Goal: Transaction & Acquisition: Book appointment/travel/reservation

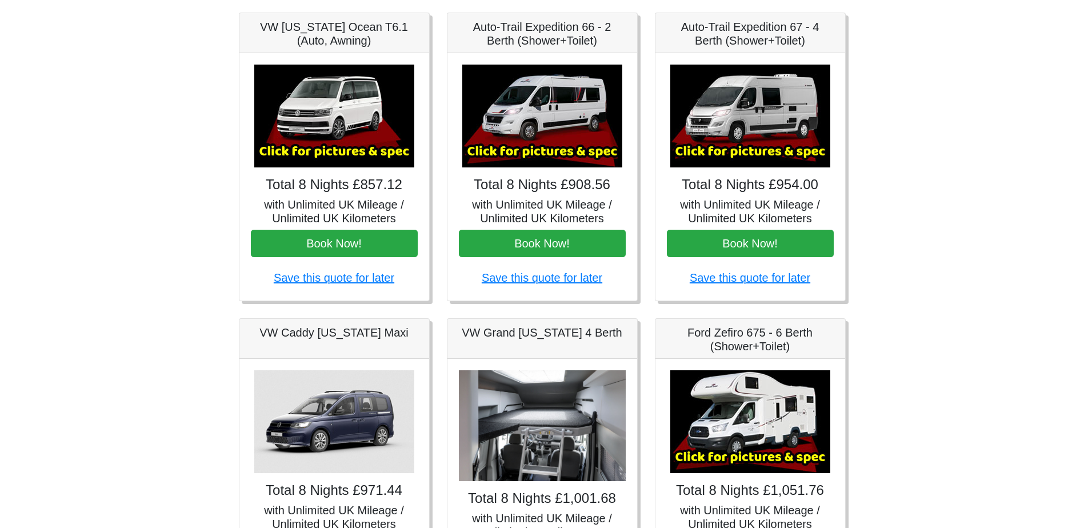
scroll to position [98, 0]
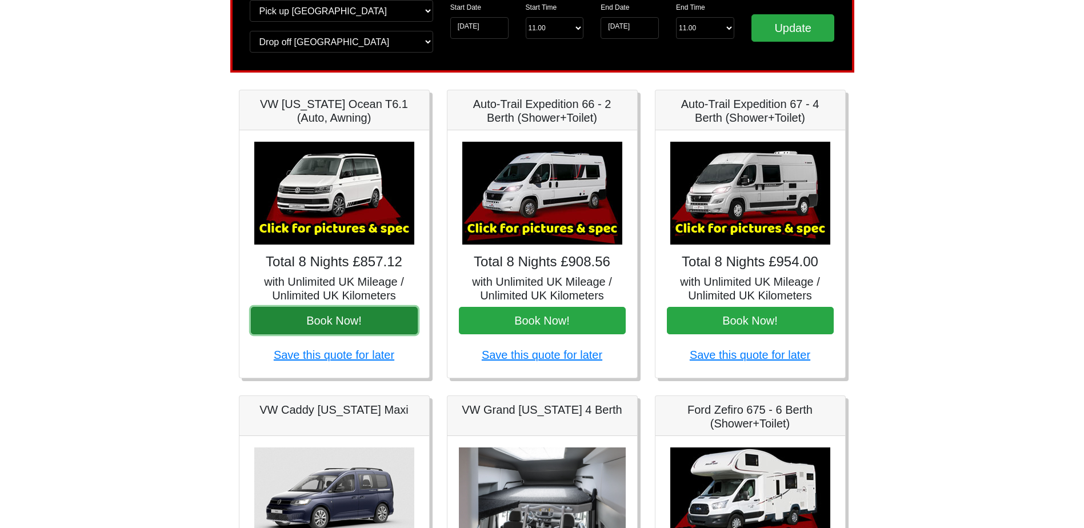
click at [312, 324] on button "Book Now!" at bounding box center [334, 320] width 167 height 27
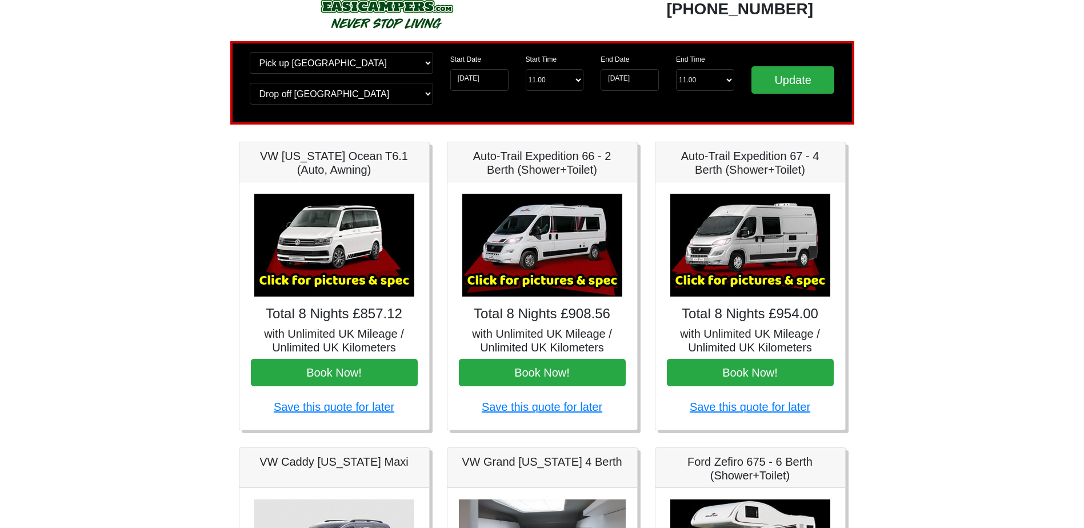
scroll to position [0, 0]
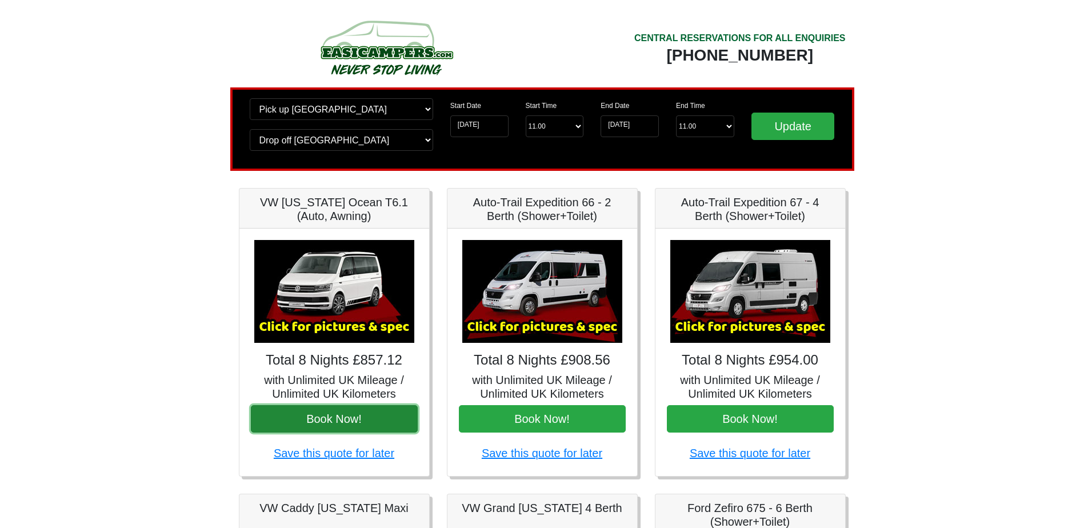
click at [373, 419] on button "Book Now!" at bounding box center [334, 418] width 167 height 27
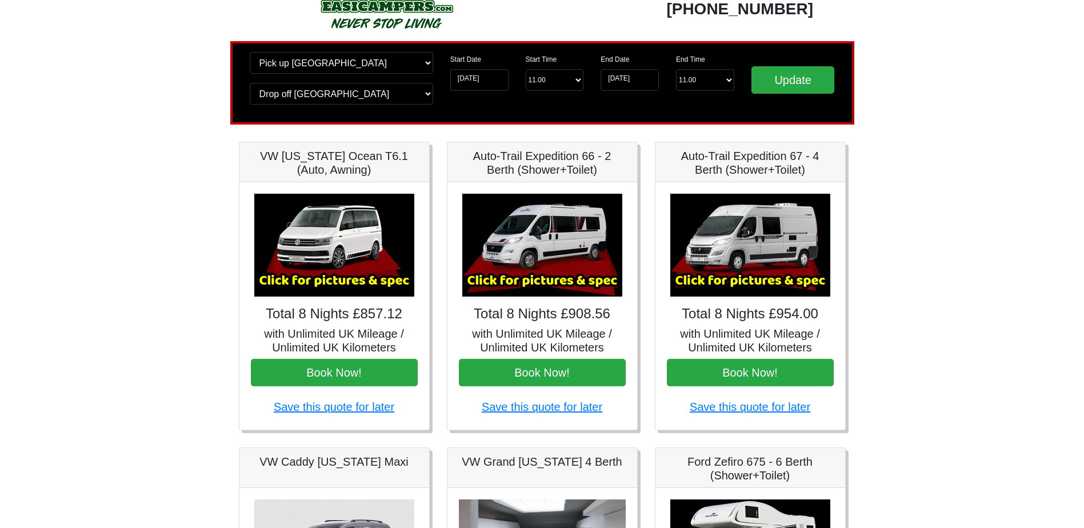
scroll to position [48, 0]
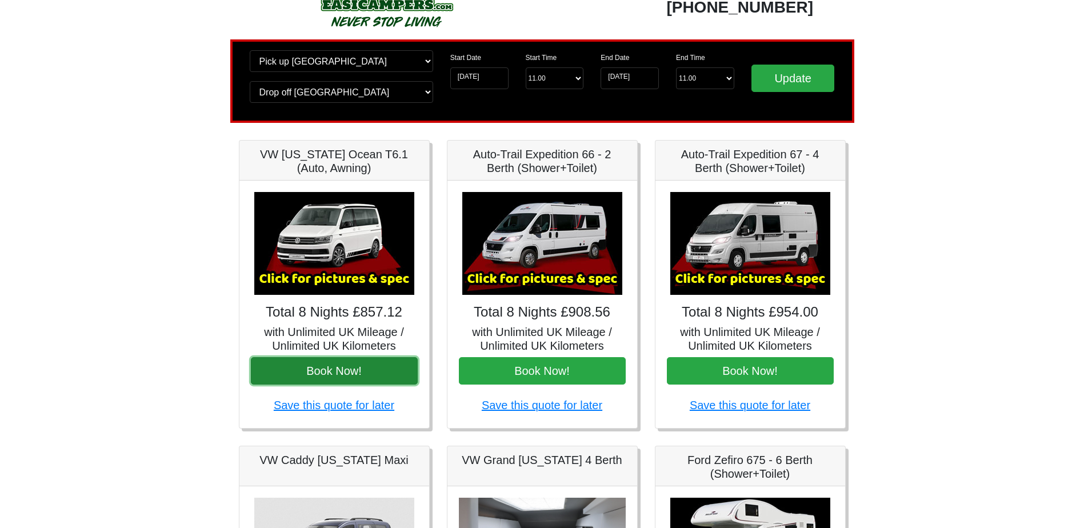
click at [355, 370] on button "Book Now!" at bounding box center [334, 370] width 167 height 27
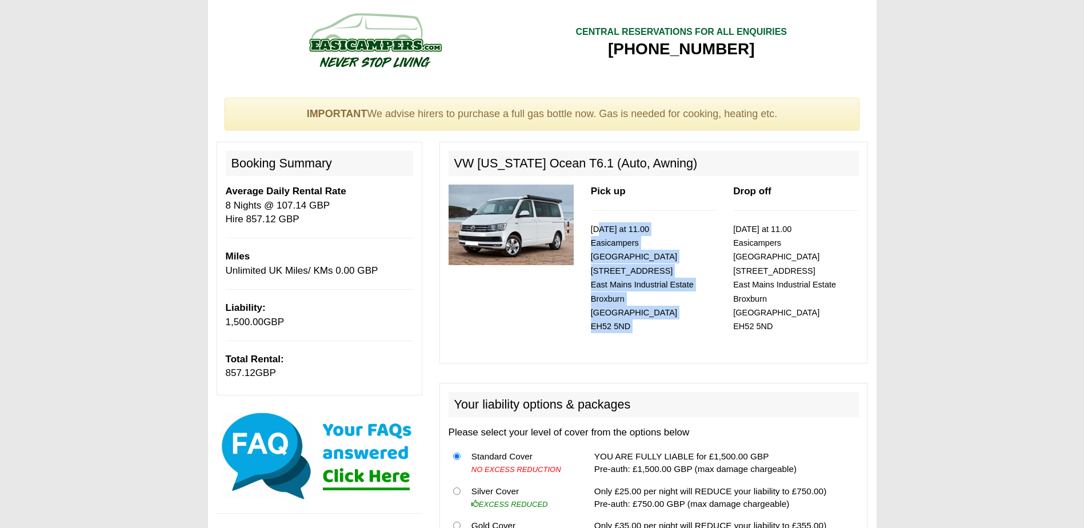
drag, startPoint x: 594, startPoint y: 229, endPoint x: 675, endPoint y: 330, distance: 130.0
click at [675, 330] on div "Pick up [DATE] at 11.00 Easicampers [GEOGRAPHIC_DATA] [STREET_ADDRESS]" at bounding box center [653, 269] width 142 height 169
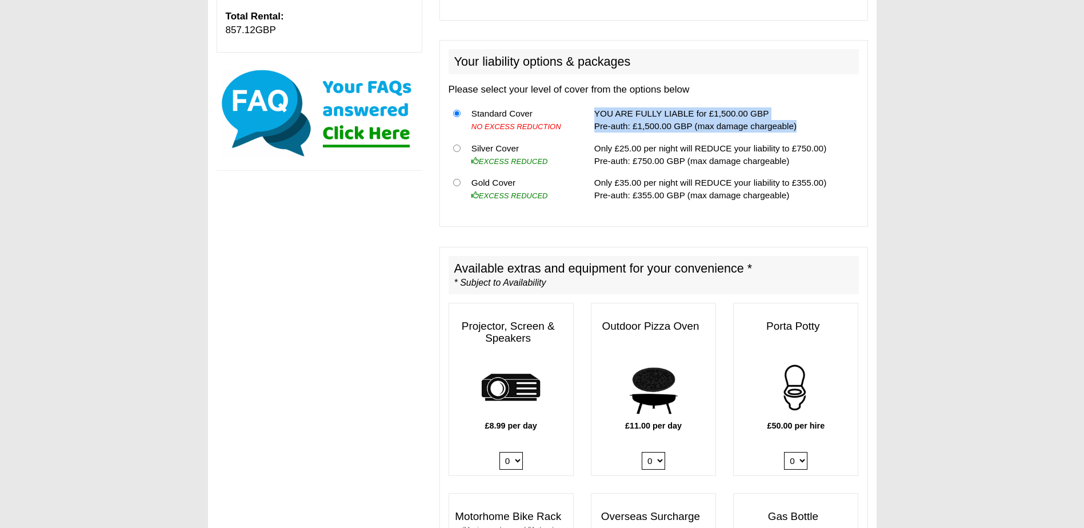
drag, startPoint x: 587, startPoint y: 95, endPoint x: 836, endPoint y: 119, distance: 250.3
click at [836, 119] on td "YOU ARE FULLY LIABLE for £1,500.00 GBP Pre-auth: £1,500.00 GBP (max damage char…" at bounding box center [724, 120] width 269 height 35
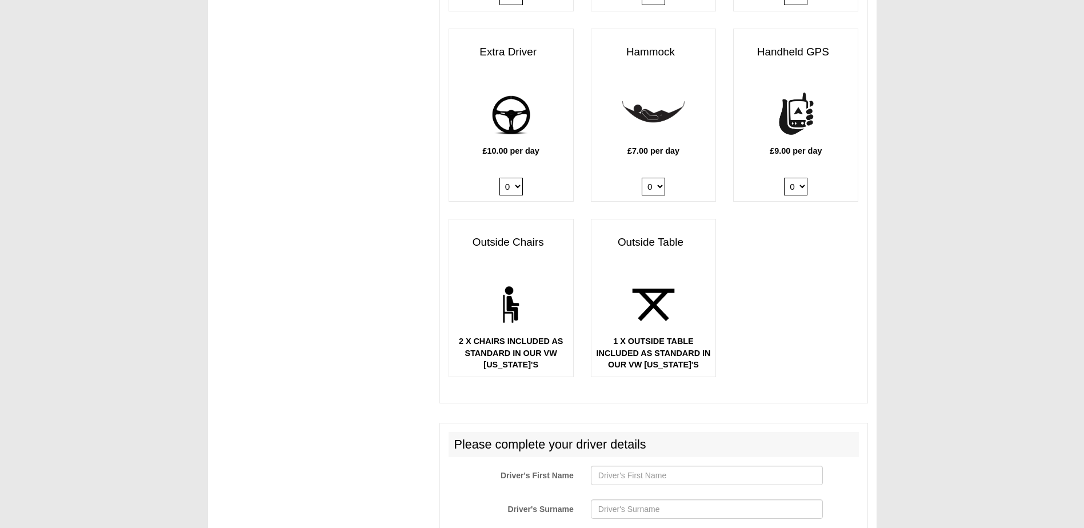
scroll to position [1600, 0]
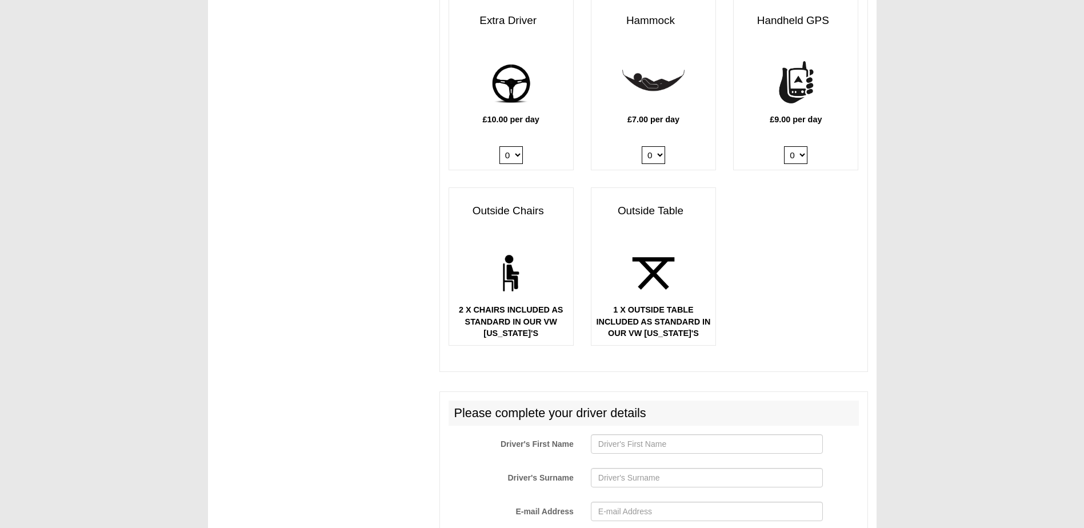
click at [514, 146] on select "0 1" at bounding box center [510, 155] width 23 height 18
select select "Extra Driver x QTY 1 @ 10.00 GBP per day."
click at [499, 146] on select "0 1" at bounding box center [510, 155] width 23 height 18
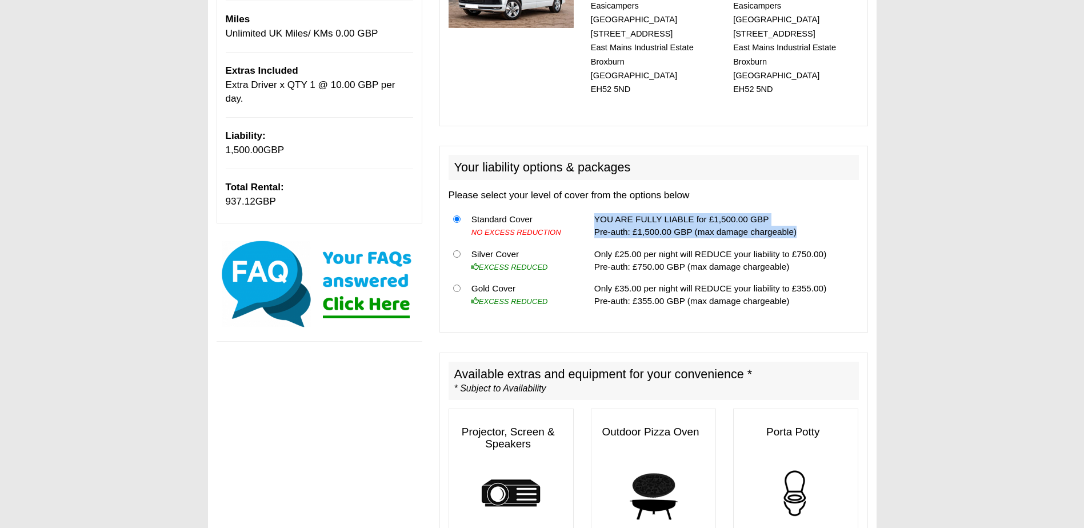
scroll to position [0, 0]
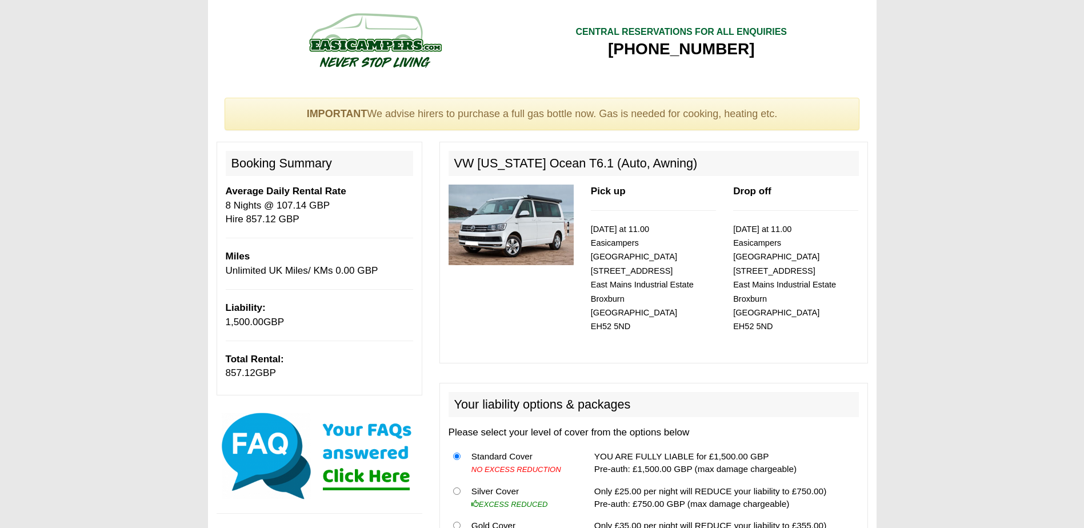
drag, startPoint x: 309, startPoint y: 327, endPoint x: 210, endPoint y: 307, distance: 100.2
click at [210, 307] on div "Booking Summary Average Daily Rental Rate 8 Nights @ 107.14 GBP Hire 857.12 GBP…" at bounding box center [319, 333] width 223 height 383
drag, startPoint x: 210, startPoint y: 307, endPoint x: 120, endPoint y: 261, distance: 101.4
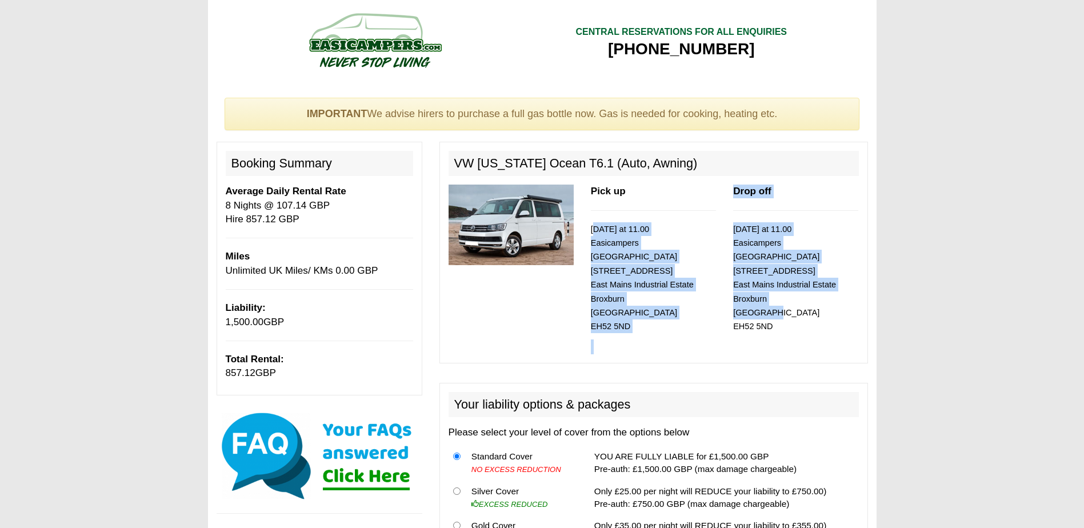
drag, startPoint x: 592, startPoint y: 230, endPoint x: 823, endPoint y: 297, distance: 240.3
click at [823, 297] on div "Pick up [DATE] at 11.00 Easicampers [GEOGRAPHIC_DATA] [STREET_ADDRESS] Drop off…" at bounding box center [653, 269] width 427 height 169
drag, startPoint x: 823, startPoint y: 297, endPoint x: 696, endPoint y: 319, distance: 128.8
click at [698, 319] on p "[DATE] at 11.00 Easicampers [GEOGRAPHIC_DATA] [STREET_ADDRESS]" at bounding box center [653, 277] width 125 height 111
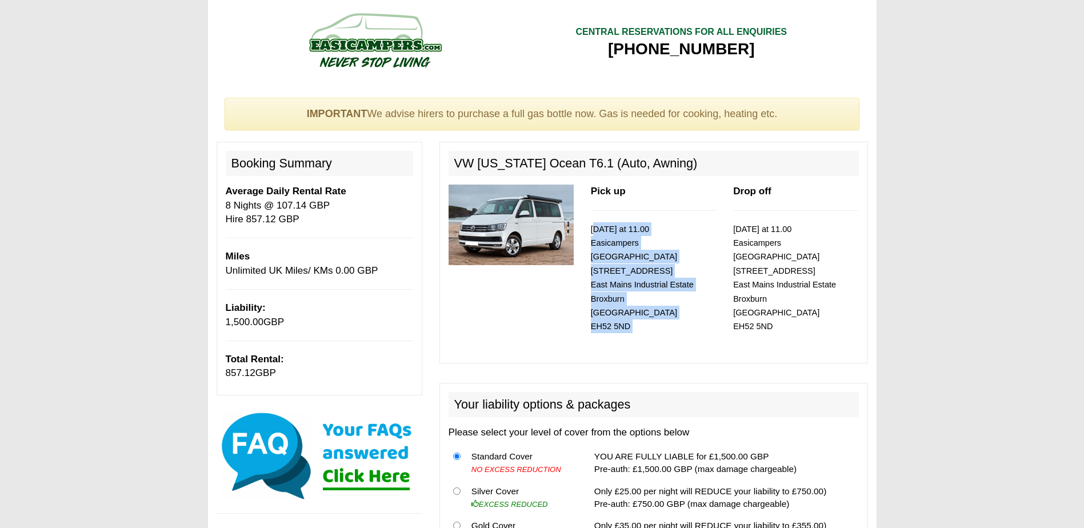
drag, startPoint x: 603, startPoint y: 227, endPoint x: 691, endPoint y: 327, distance: 134.0
click at [691, 327] on div "Pick up [DATE] at 11.00 Easicampers [GEOGRAPHIC_DATA] [STREET_ADDRESS]" at bounding box center [653, 269] width 142 height 169
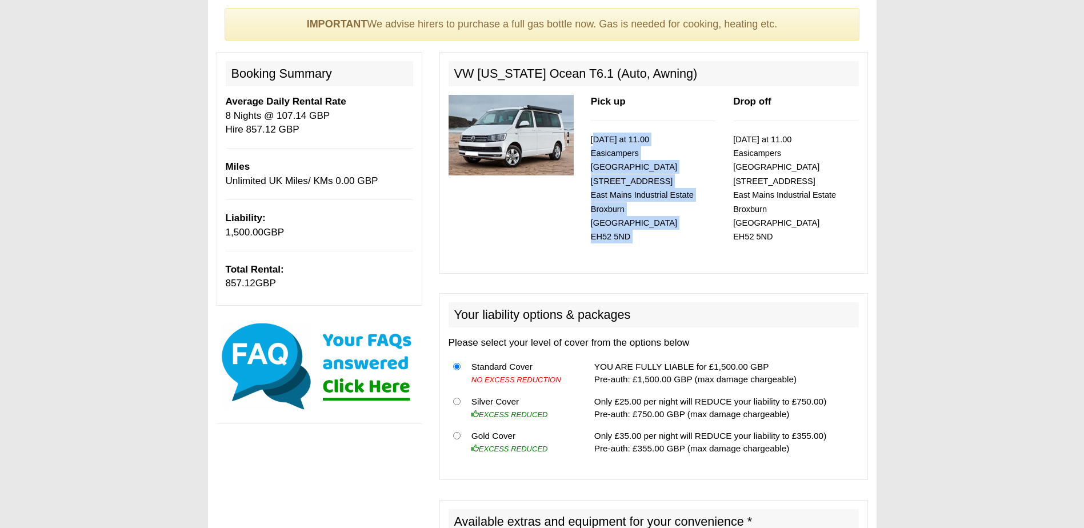
scroll to position [114, 0]
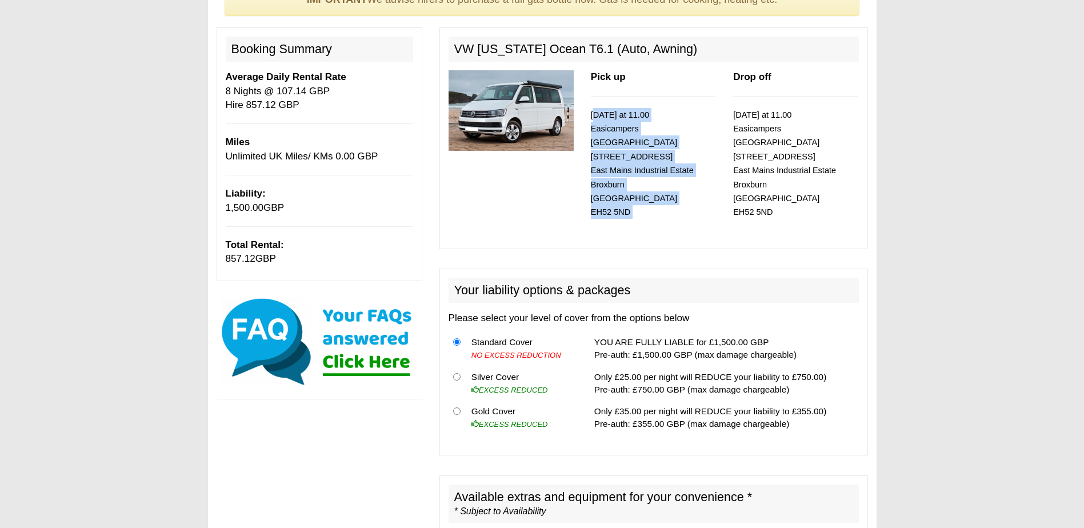
click at [663, 197] on p "[DATE] at 11.00 Easicampers [GEOGRAPHIC_DATA] [STREET_ADDRESS]" at bounding box center [653, 163] width 125 height 111
drag, startPoint x: 663, startPoint y: 211, endPoint x: 593, endPoint y: 115, distance: 119.0
click at [593, 115] on div "Pick up [DATE] at 11.00 Easicampers [GEOGRAPHIC_DATA] [STREET_ADDRESS]" at bounding box center [653, 154] width 142 height 169
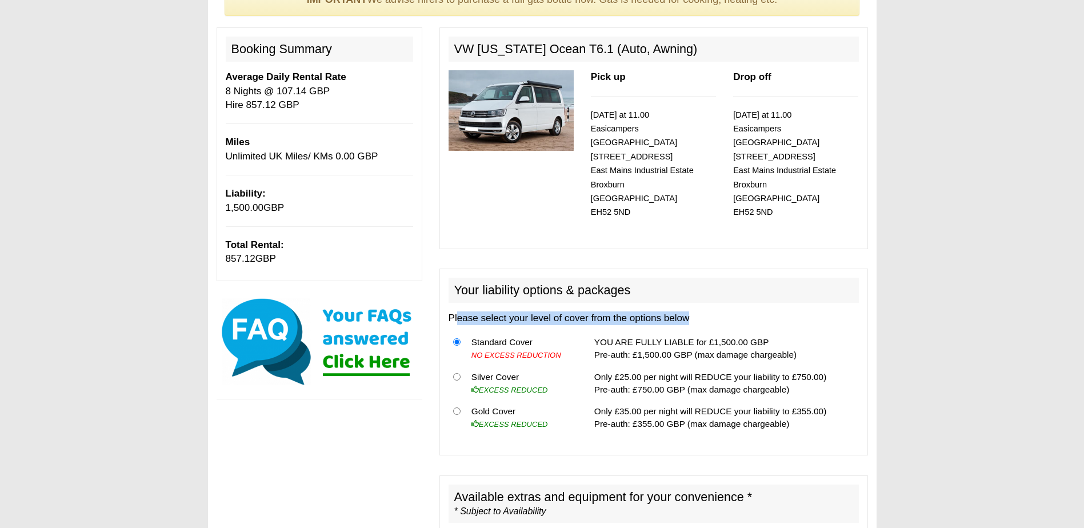
drag, startPoint x: 455, startPoint y: 305, endPoint x: 704, endPoint y: 303, distance: 249.7
click at [704, 311] on p "Please select your level of cover from the options below" at bounding box center [653, 318] width 410 height 14
drag, startPoint x: 704, startPoint y: 303, endPoint x: 667, endPoint y: 311, distance: 38.0
click at [664, 312] on div "Your liability options & packages Please select your level of cover from the op…" at bounding box center [653, 362] width 428 height 187
drag, startPoint x: 700, startPoint y: 304, endPoint x: 505, endPoint y: 285, distance: 196.3
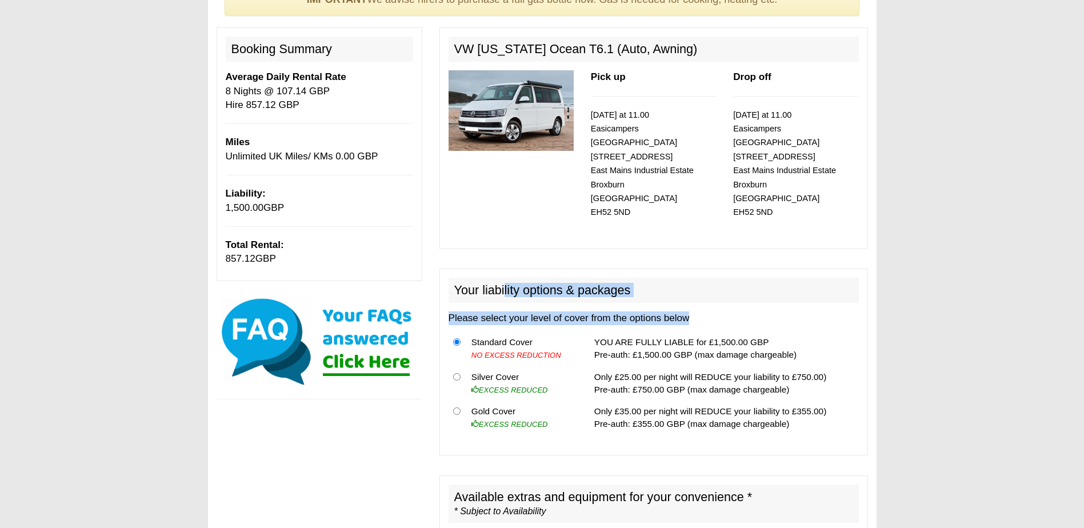
click at [505, 285] on div "Your liability options & packages Please select your level of cover from the op…" at bounding box center [653, 362] width 428 height 187
click at [766, 311] on p "Please select your level of cover from the options below" at bounding box center [653, 318] width 410 height 14
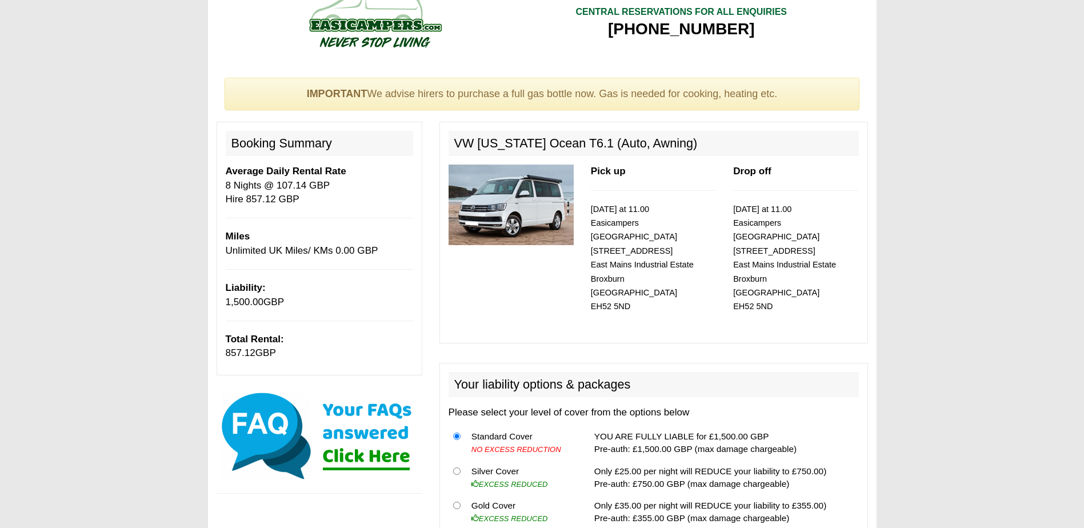
scroll to position [0, 0]
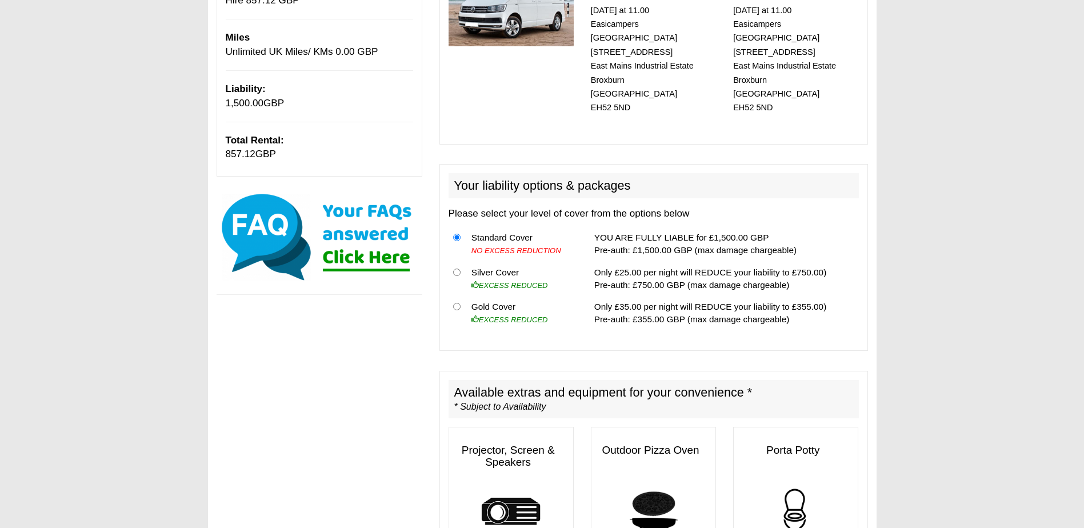
scroll to position [400, 0]
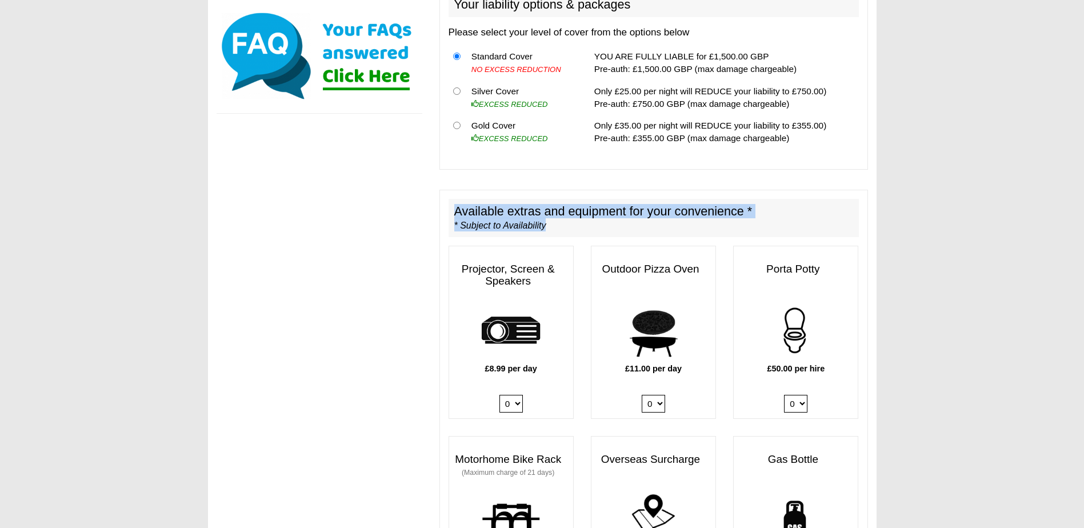
drag, startPoint x: 456, startPoint y: 191, endPoint x: 814, endPoint y: 221, distance: 358.8
click at [814, 221] on h2 "Available extras and equipment for your convenience * * Subject to Availability" at bounding box center [653, 218] width 410 height 39
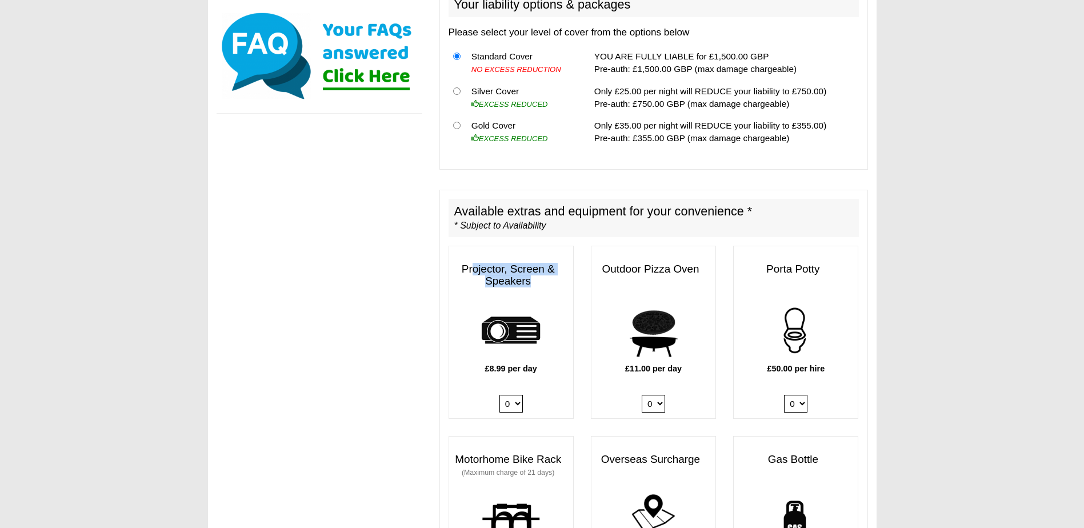
drag, startPoint x: 471, startPoint y: 247, endPoint x: 565, endPoint y: 278, distance: 99.0
click at [565, 278] on h3 "Projector, Screen & Speakers" at bounding box center [511, 275] width 124 height 35
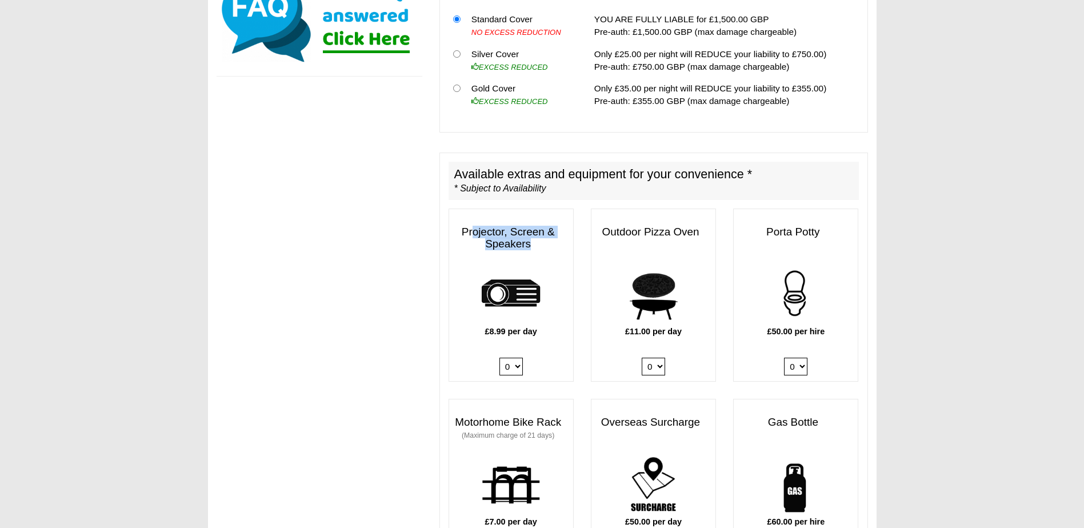
scroll to position [457, 0]
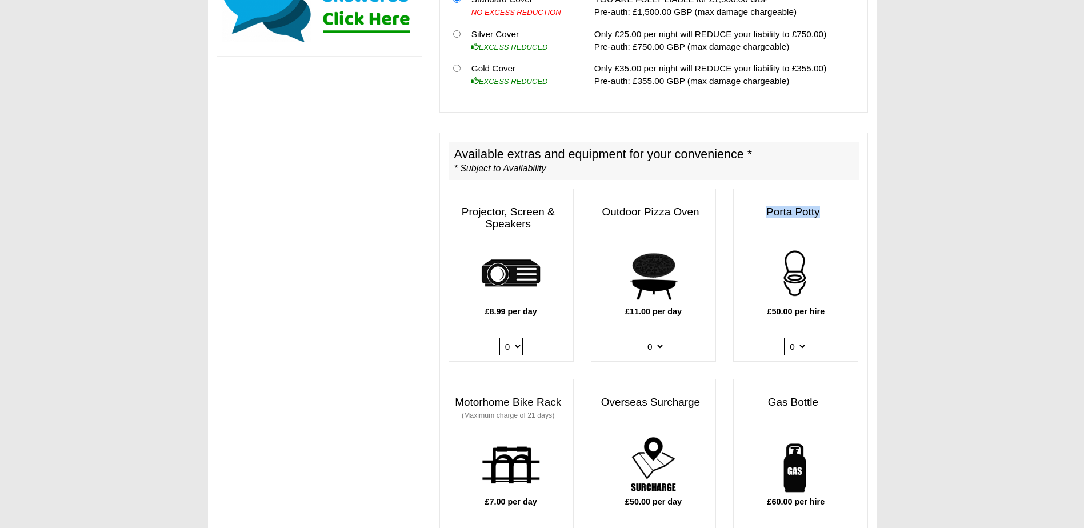
drag, startPoint x: 760, startPoint y: 191, endPoint x: 822, endPoint y: 197, distance: 62.0
click at [822, 201] on h3 "Porta Potty" at bounding box center [796, 212] width 124 height 23
click at [802, 338] on select "0 1" at bounding box center [795, 347] width 23 height 18
select select "Porta Potty x QTY 1 @ 50.00 GBP per hire."
click at [784, 338] on select "0 1" at bounding box center [795, 347] width 23 height 18
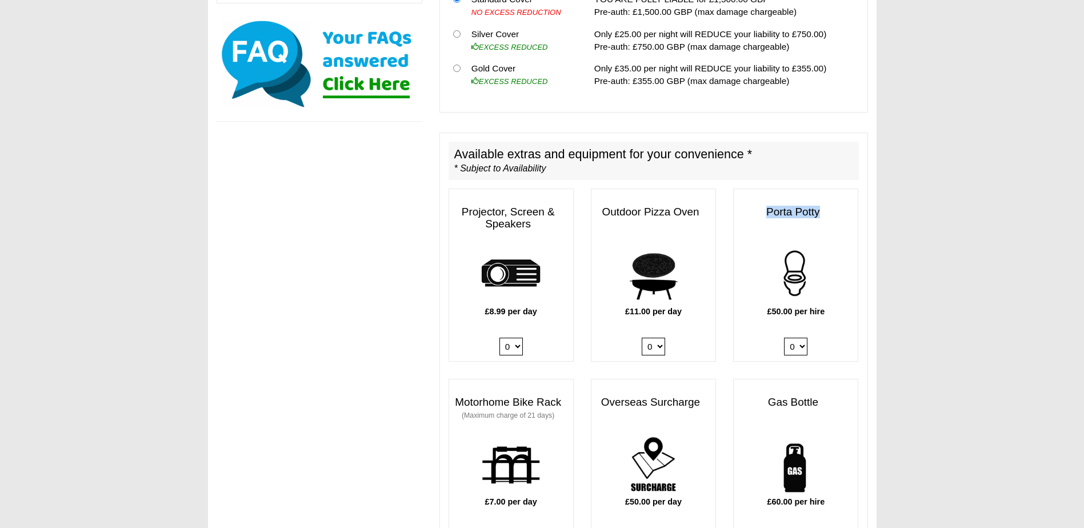
scroll to position [508, 0]
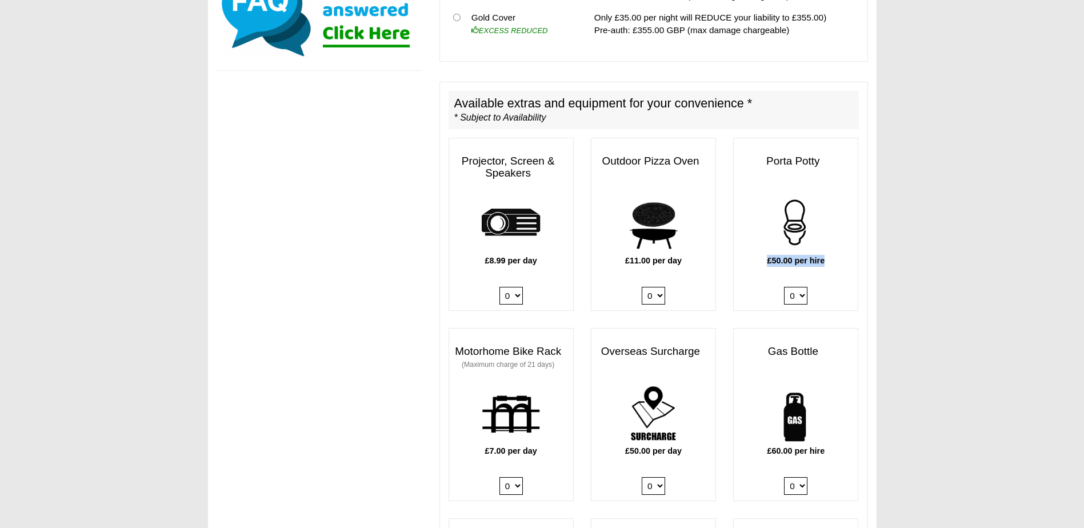
drag, startPoint x: 764, startPoint y: 246, endPoint x: 844, endPoint y: 248, distance: 80.6
click at [844, 255] on p "£50.00 per hire" at bounding box center [796, 261] width 124 height 12
click at [803, 171] on div "Porta Potty" at bounding box center [796, 171] width 124 height 43
drag, startPoint x: 826, startPoint y: 150, endPoint x: 721, endPoint y: 142, distance: 105.4
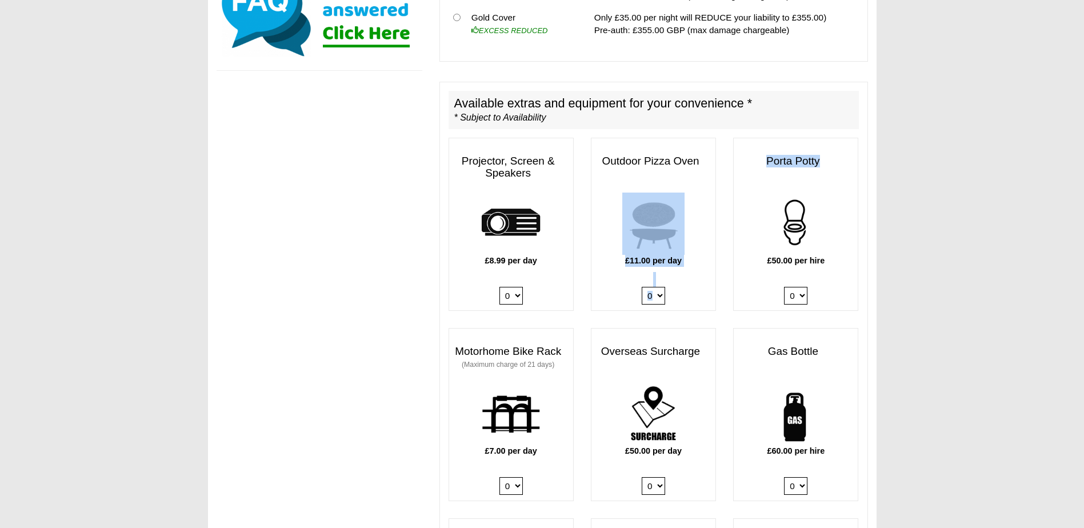
copy div "£11.00 per day 0 1 Porta Potty"
click at [796, 287] on select "0 1" at bounding box center [795, 296] width 23 height 18
select select
click at [784, 305] on select "0 1" at bounding box center [795, 296] width 23 height 18
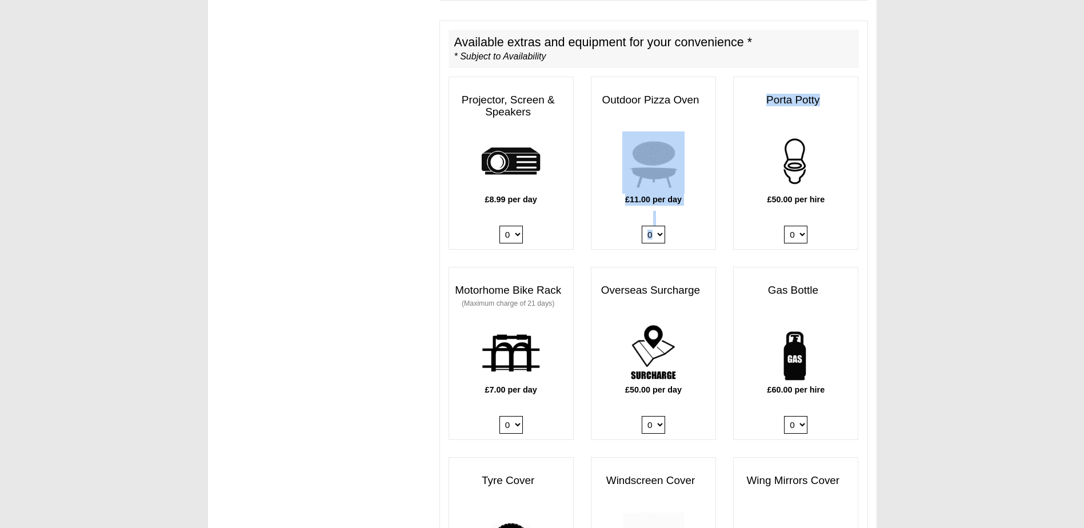
scroll to position [571, 0]
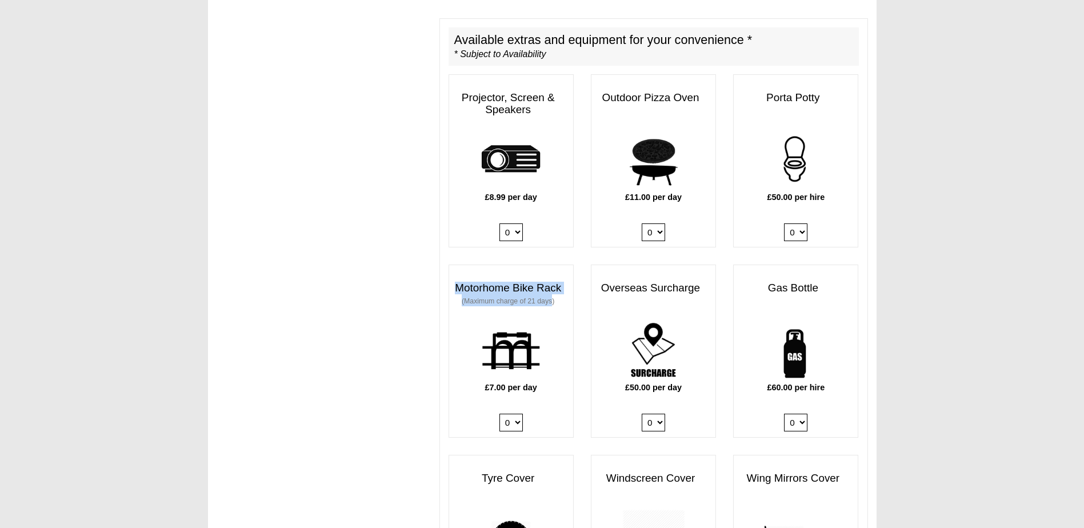
drag, startPoint x: 451, startPoint y: 270, endPoint x: 550, endPoint y: 284, distance: 99.8
click at [550, 284] on h3 "Motorhome Bike Rack (Maximum charge of 21 days)" at bounding box center [511, 294] width 124 height 35
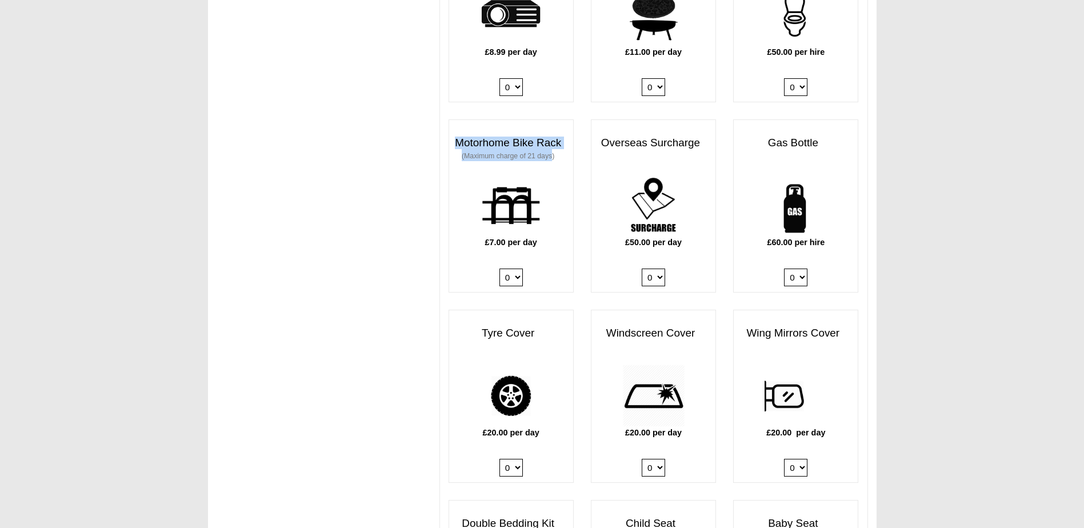
scroll to position [743, 0]
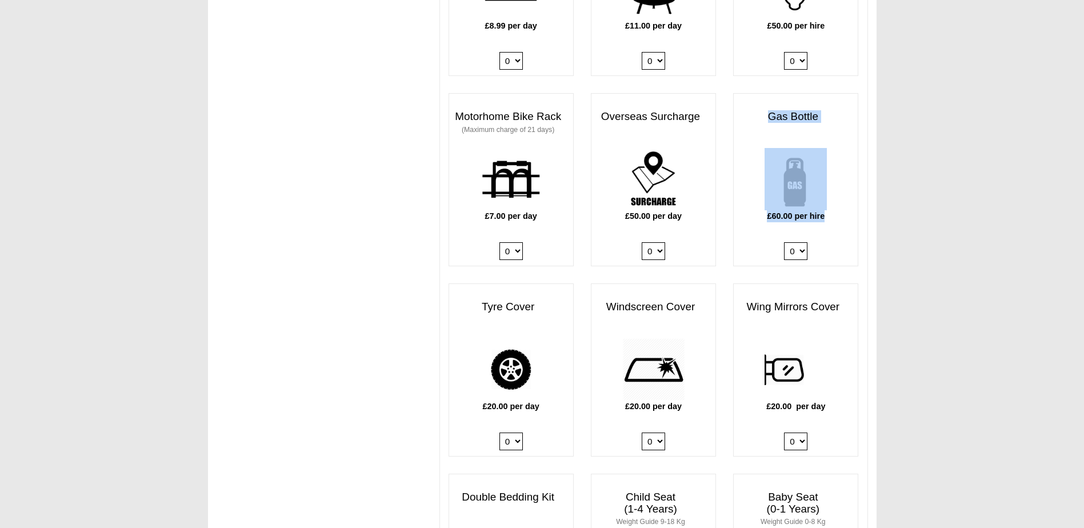
drag, startPoint x: 814, startPoint y: 190, endPoint x: 743, endPoint y: 102, distance: 113.4
click at [743, 102] on div "Gas Bottle £60.00 per hire 0 1" at bounding box center [795, 179] width 125 height 173
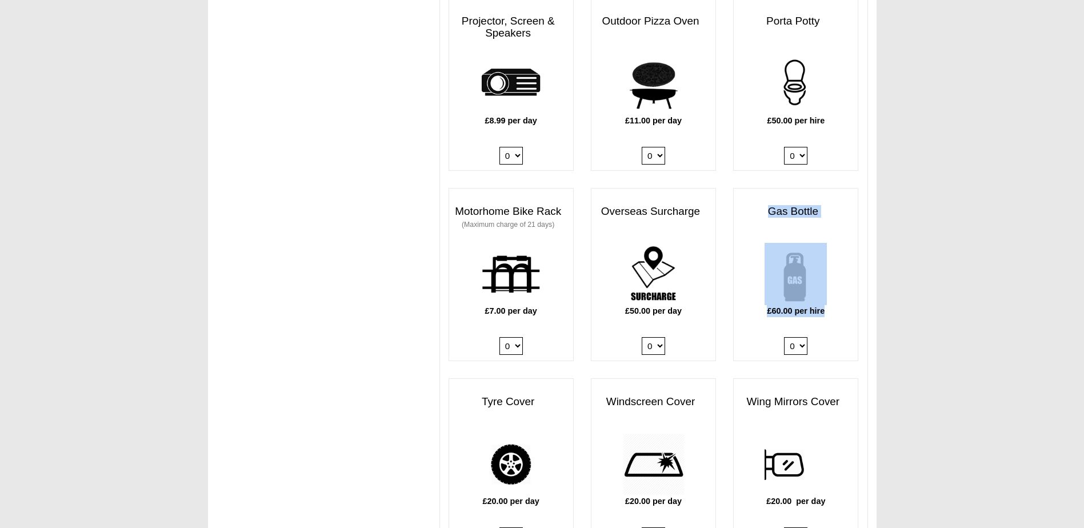
scroll to position [628, 0]
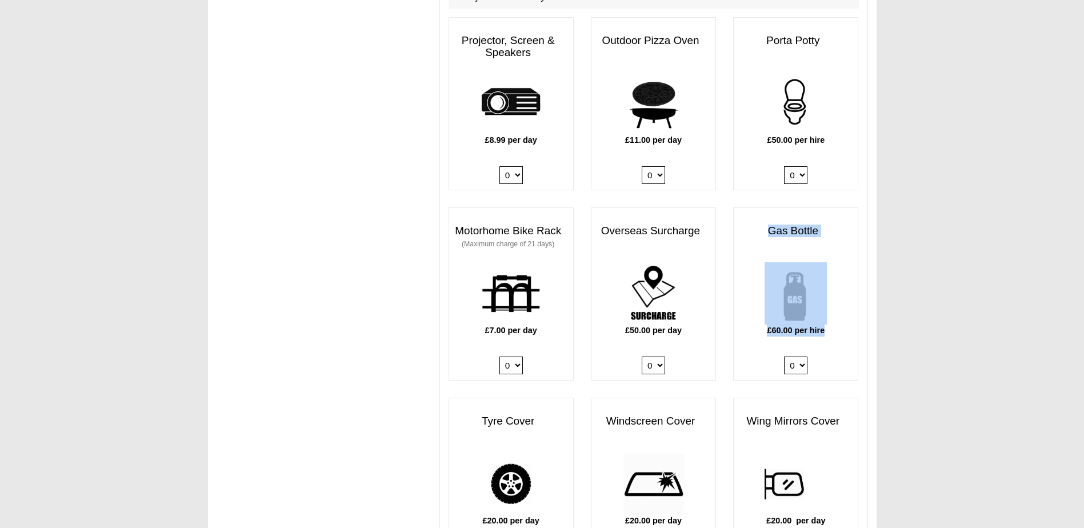
click at [796, 232] on div "Gas Bottle" at bounding box center [796, 240] width 124 height 43
drag, startPoint x: 816, startPoint y: 219, endPoint x: 725, endPoint y: 207, distance: 91.6
click at [725, 207] on div "Gas Bottle £60.00 per hire 0 1" at bounding box center [795, 293] width 142 height 173
copy h3 "Gas Bottle"
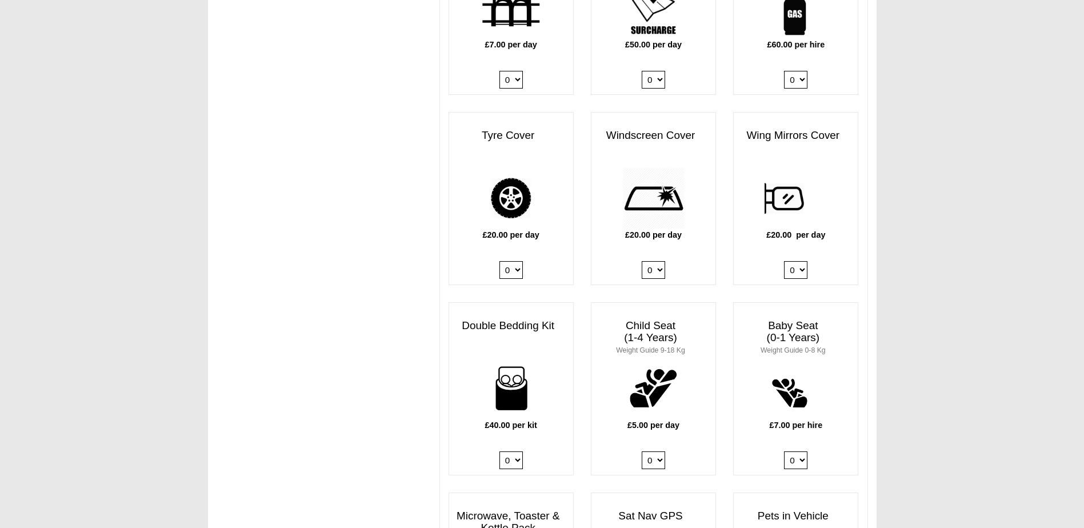
scroll to position [857, 0]
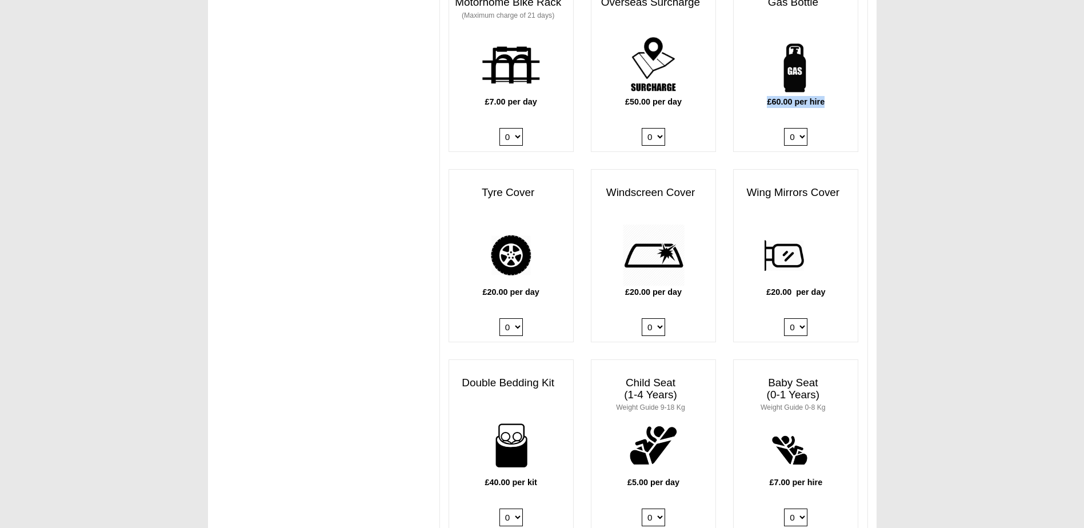
drag, startPoint x: 831, startPoint y: 93, endPoint x: 753, endPoint y: 93, distance: 77.7
click at [753, 96] on p "£60.00 per hire" at bounding box center [796, 102] width 124 height 12
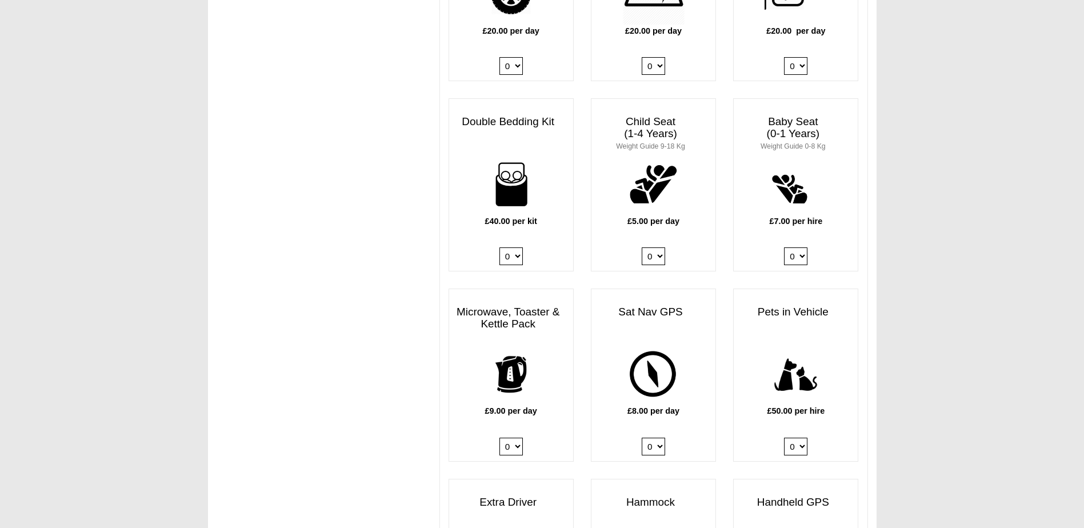
scroll to position [1143, 0]
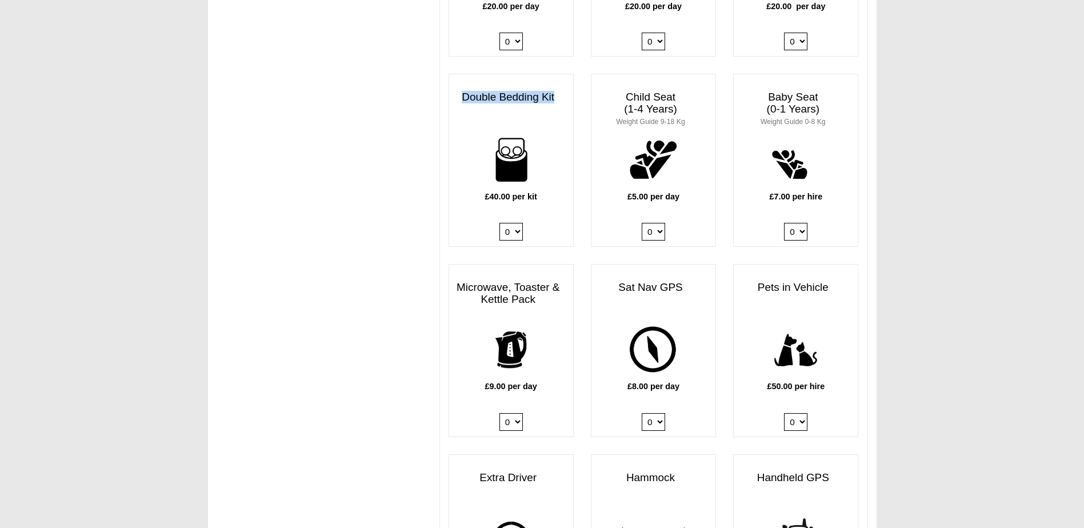
drag, startPoint x: 556, startPoint y: 83, endPoint x: 435, endPoint y: 78, distance: 120.6
click at [435, 78] on div "VW California Ocean T6.1 (Auto, Awning) Pick up 17/09/2025 at 11.00 Easicampers…" at bounding box center [654, 115] width 446 height 2232
copy h3 "Double Bedding Kit"
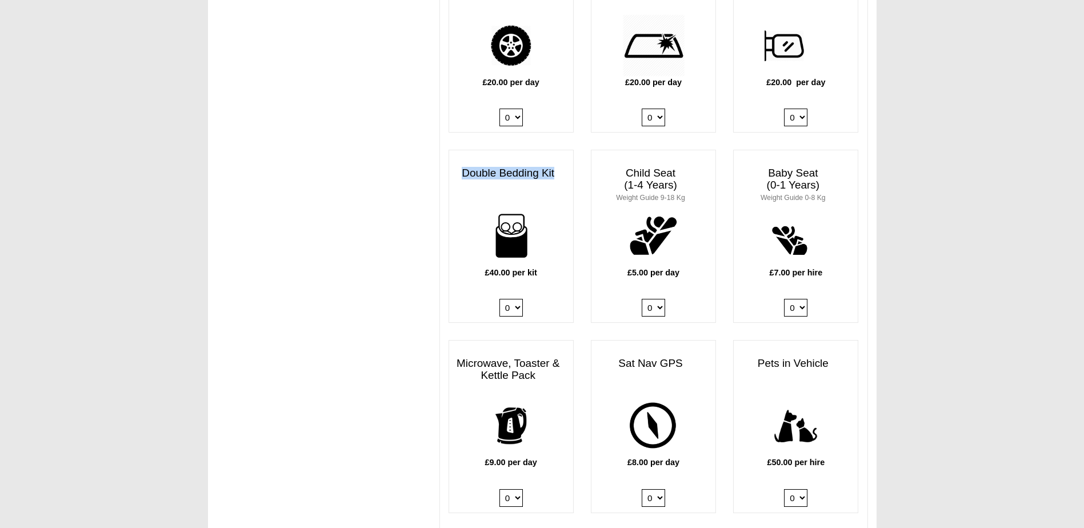
scroll to position [1028, 0]
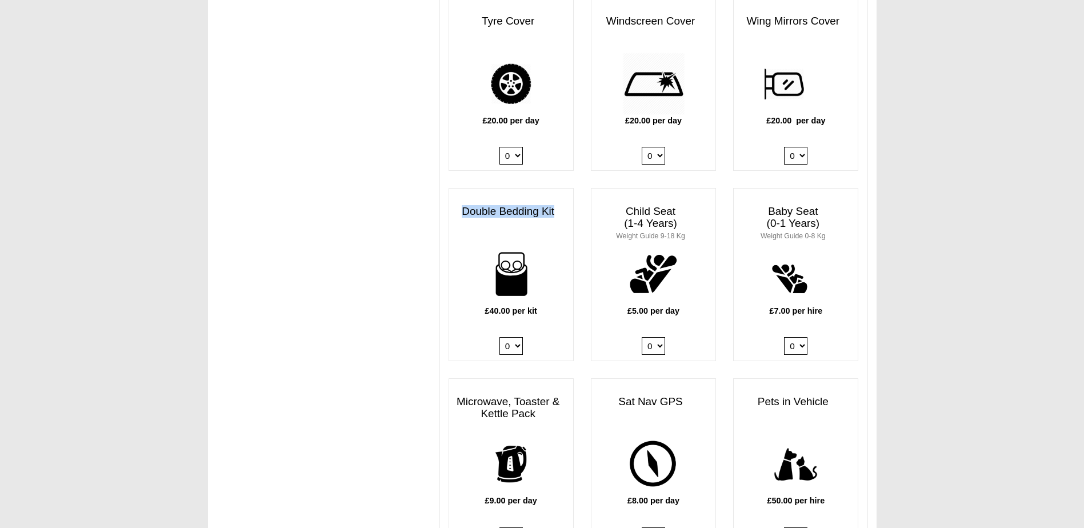
click at [535, 243] on img at bounding box center [511, 274] width 62 height 62
click at [554, 200] on h3 "Double Bedding Kit" at bounding box center [511, 211] width 124 height 23
drag, startPoint x: 631, startPoint y: 198, endPoint x: 688, endPoint y: 229, distance: 64.7
click at [688, 229] on h3 "Child Seat (1-4 Years) Weight Guide 9-18 Kg" at bounding box center [653, 223] width 124 height 47
click at [785, 205] on h3 "Baby Seat (0-1 Years) Weight Guide 0-8 Kg" at bounding box center [796, 223] width 124 height 47
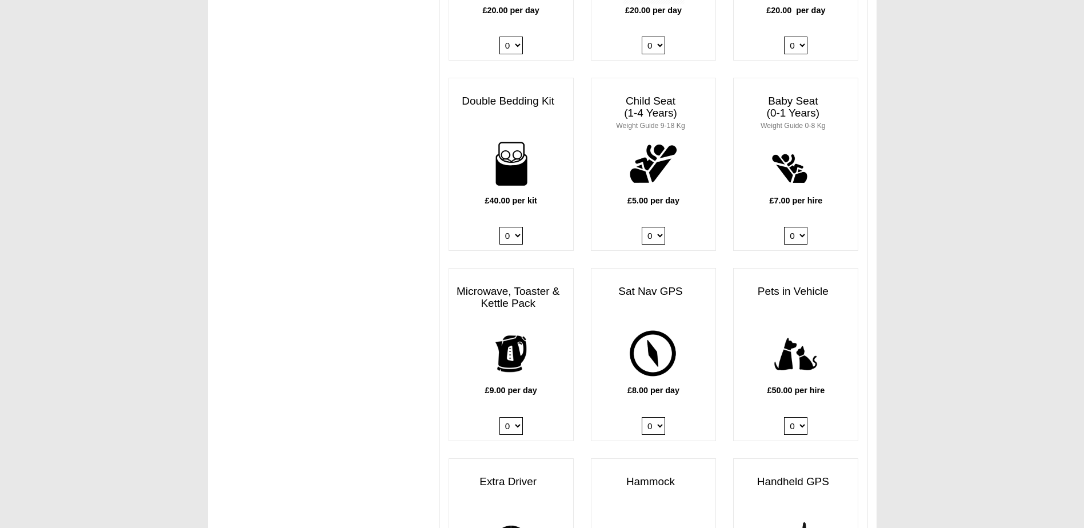
scroll to position [1143, 0]
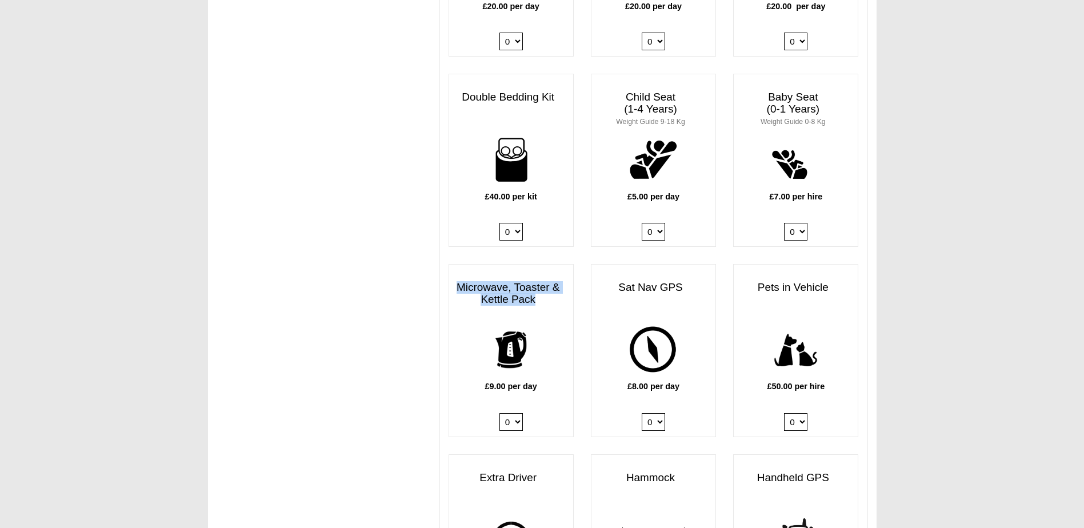
drag, startPoint x: 453, startPoint y: 276, endPoint x: 550, endPoint y: 297, distance: 98.8
click at [550, 297] on h3 "Microwave, Toaster & Kettle Pack" at bounding box center [511, 293] width 124 height 35
drag, startPoint x: 550, startPoint y: 297, endPoint x: 526, endPoint y: 183, distance: 116.6
click at [526, 192] on b "£40.00 per kit" at bounding box center [511, 196] width 52 height 9
drag, startPoint x: 514, startPoint y: 217, endPoint x: 517, endPoint y: 225, distance: 8.5
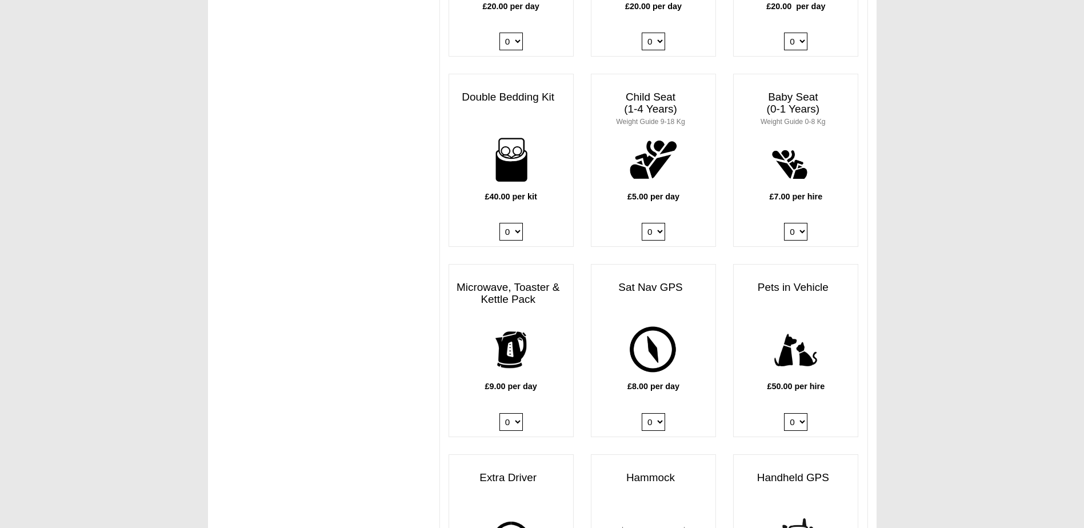
click at [514, 223] on select "0 1 2 3 4" at bounding box center [510, 232] width 23 height 18
select select "Double Bedding Kit x QTY 1 @ 40.00 GBP per kit."
click at [499, 223] on select "0 1 2 3 4" at bounding box center [510, 232] width 23 height 18
drag, startPoint x: 501, startPoint y: 282, endPoint x: 452, endPoint y: 274, distance: 49.3
click at [452, 276] on h3 "Microwave, Toaster & Kettle Pack" at bounding box center [511, 293] width 124 height 35
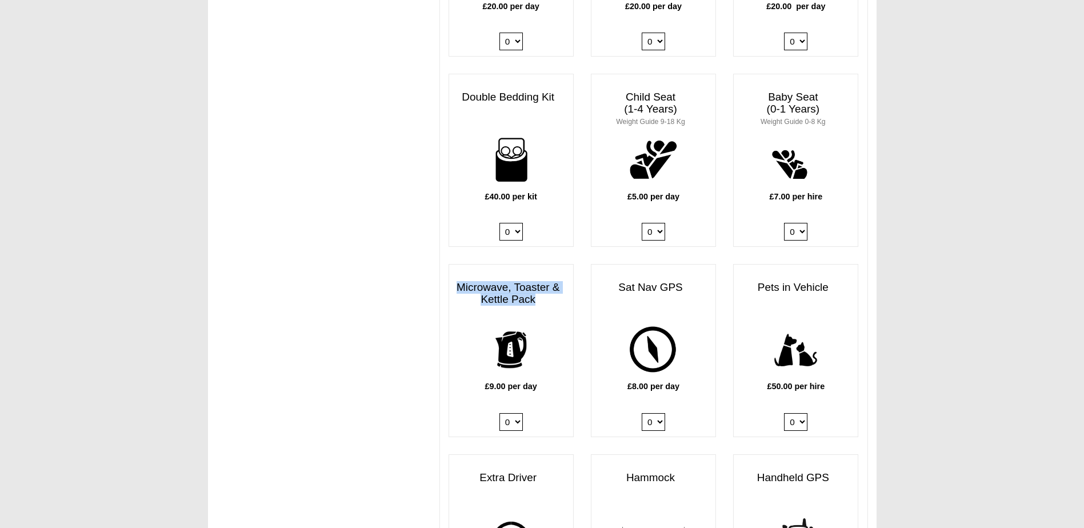
copy h3 "Microwave, Toaster & Kettle Pack"
drag, startPoint x: 627, startPoint y: 277, endPoint x: 700, endPoint y: 281, distance: 73.8
click at [704, 282] on h3 "Sat Nav GPS" at bounding box center [653, 287] width 124 height 23
drag, startPoint x: 700, startPoint y: 281, endPoint x: 672, endPoint y: 282, distance: 28.0
click at [672, 282] on h3 "Sat Nav GPS" at bounding box center [653, 287] width 124 height 23
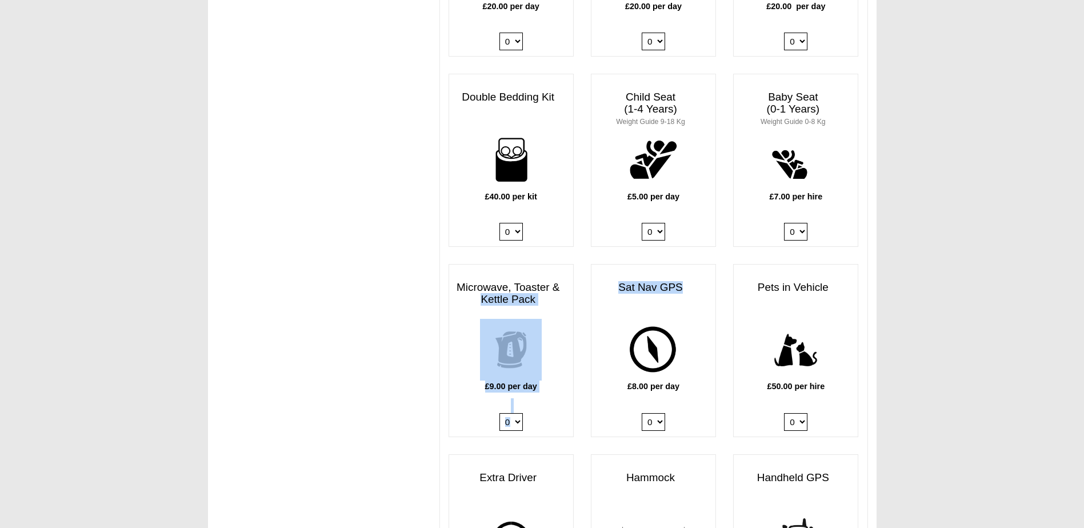
drag, startPoint x: 685, startPoint y: 277, endPoint x: 561, endPoint y: 281, distance: 124.0
click at [561, 281] on div "Projector, Screen & Speakers £8.99 per day 0 1 Outdoor Pizza Oven £11.00 per da…" at bounding box center [653, 161] width 427 height 1317
drag, startPoint x: 561, startPoint y: 281, endPoint x: 703, endPoint y: 266, distance: 143.0
click at [710, 276] on h3 "Sat Nav GPS" at bounding box center [653, 287] width 124 height 23
drag, startPoint x: 672, startPoint y: 275, endPoint x: 682, endPoint y: 278, distance: 9.8
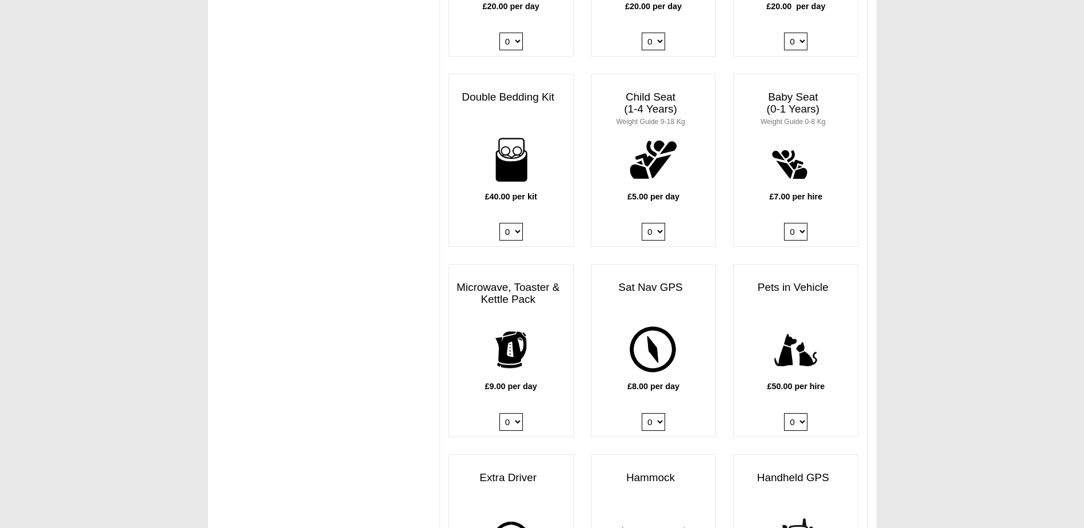
click at [672, 276] on h3 "Sat Nav GPS" at bounding box center [653, 287] width 124 height 23
drag, startPoint x: 679, startPoint y: 278, endPoint x: 608, endPoint y: 279, distance: 70.9
click at [608, 279] on h3 "Sat Nav GPS" at bounding box center [653, 287] width 124 height 23
copy h3 "Sat Nav GPS"
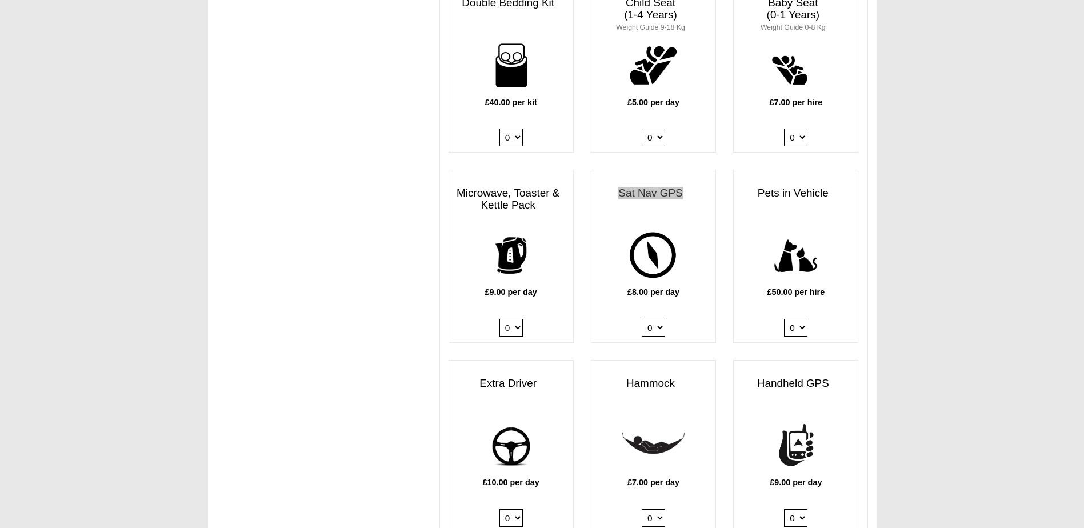
scroll to position [1257, 0]
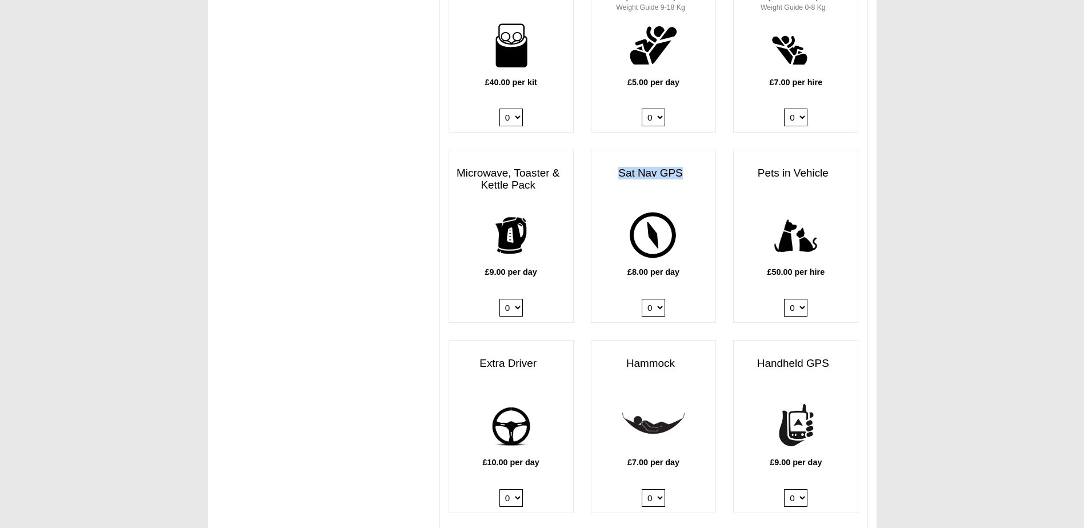
click at [510, 489] on select "0 1" at bounding box center [510, 498] width 23 height 18
select select "Extra Driver x QTY 1 @ 10.00 GBP per day."
click at [499, 489] on select "0 1" at bounding box center [510, 498] width 23 height 18
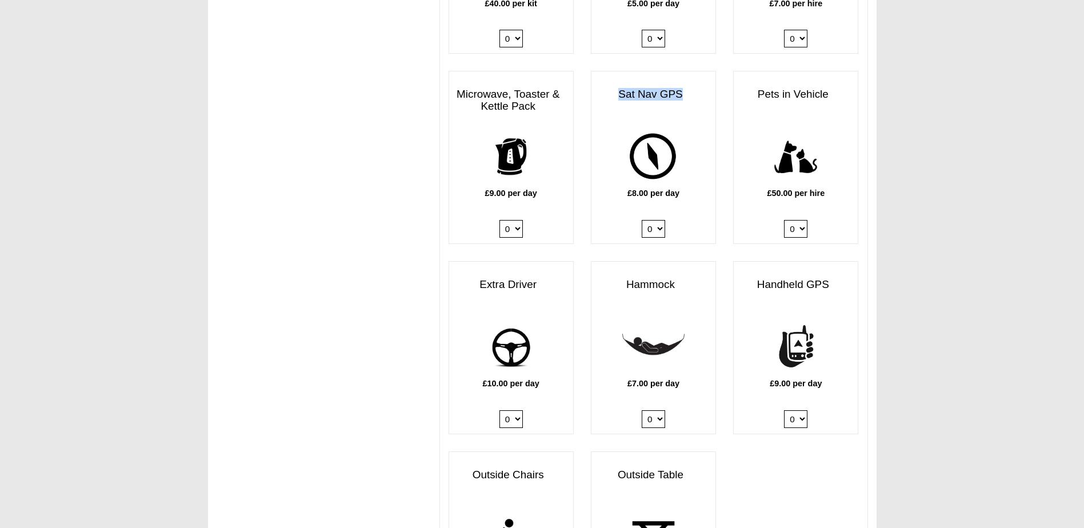
scroll to position [1371, 0]
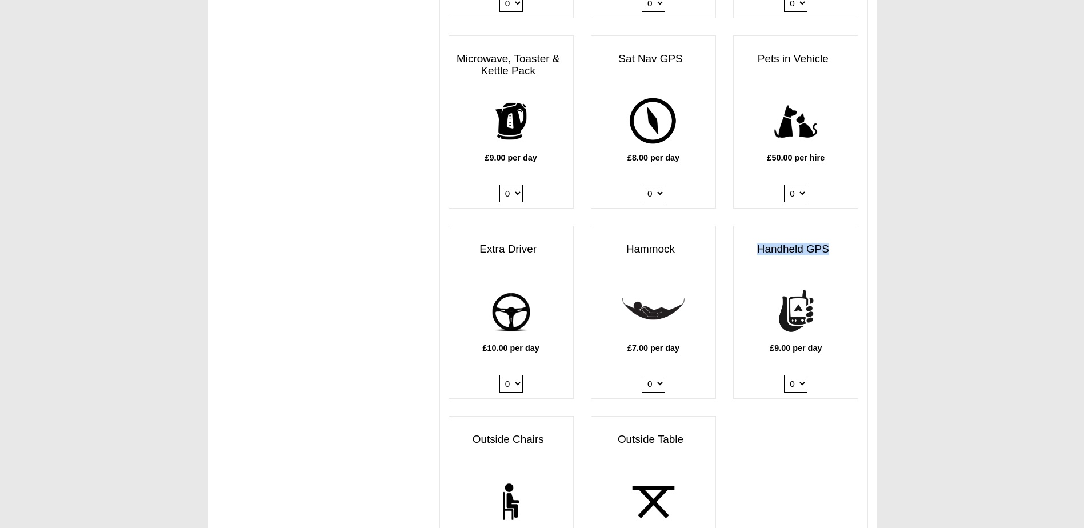
drag, startPoint x: 828, startPoint y: 237, endPoint x: 729, endPoint y: 228, distance: 99.2
click at [729, 228] on div "Handheld GPS £9.00 per day 0 1" at bounding box center [795, 312] width 142 height 173
copy h3 "Handheld GPS"
click at [795, 375] on select "0 1" at bounding box center [795, 384] width 23 height 18
select select "Handheld GPS x QTY 1 @ 9.00 GBP per day."
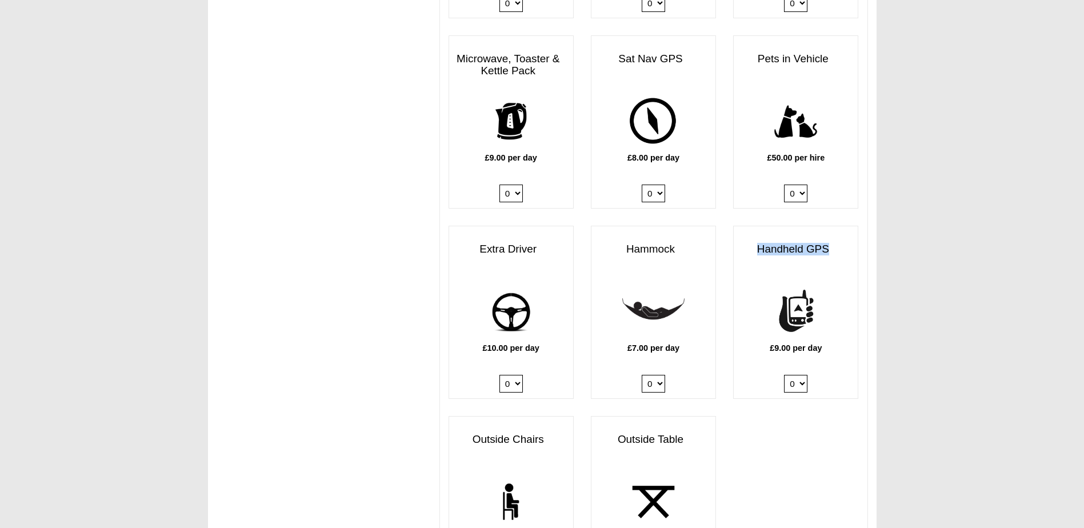
click at [784, 375] on select "0 1" at bounding box center [795, 384] width 23 height 18
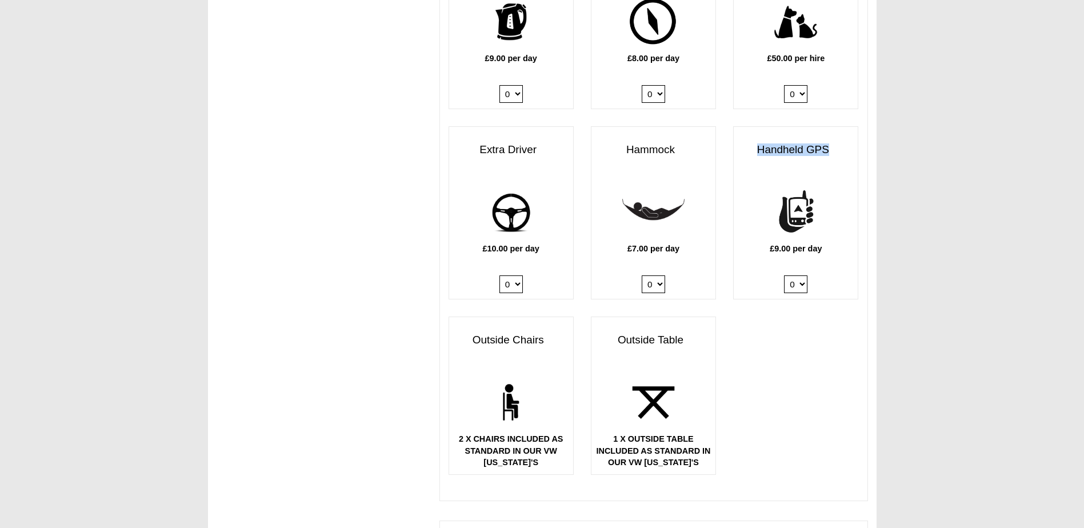
scroll to position [1485, 0]
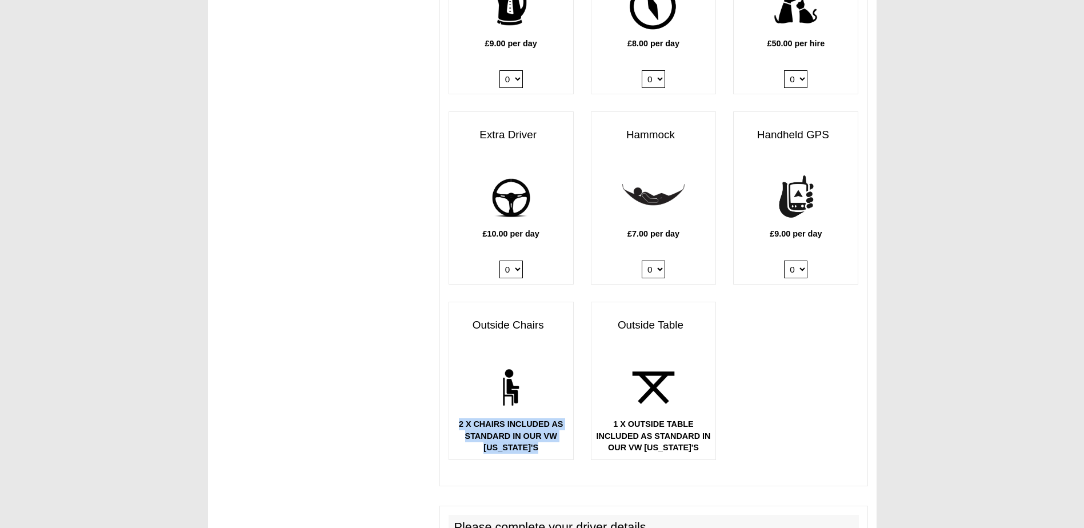
drag, startPoint x: 456, startPoint y: 415, endPoint x: 568, endPoint y: 442, distance: 115.3
click at [568, 442] on p "2 X CHAIRS INCLUDED AS STANDARD IN OUR VW [US_STATE]'S" at bounding box center [511, 435] width 124 height 35
drag, startPoint x: 568, startPoint y: 442, endPoint x: 760, endPoint y: 341, distance: 217.0
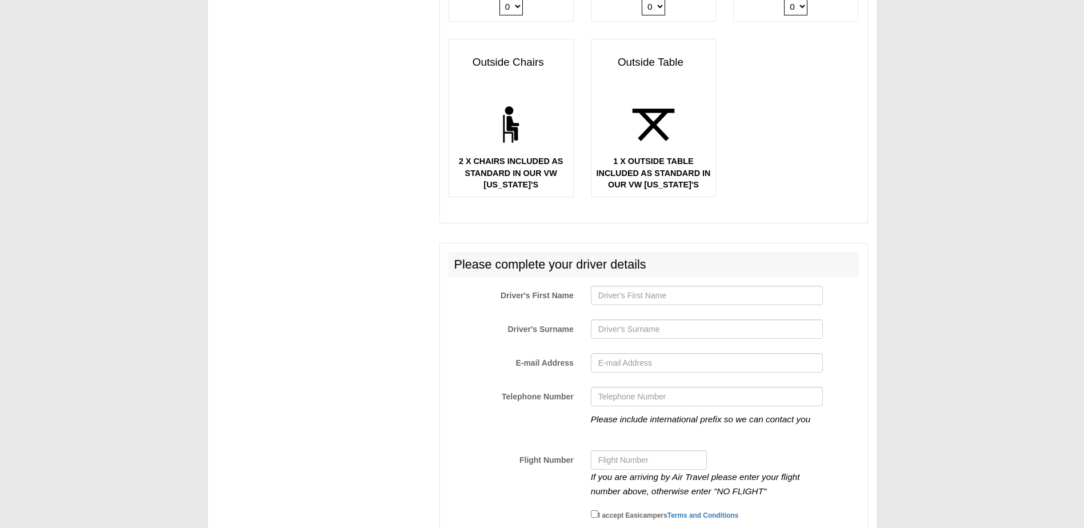
scroll to position [1828, 0]
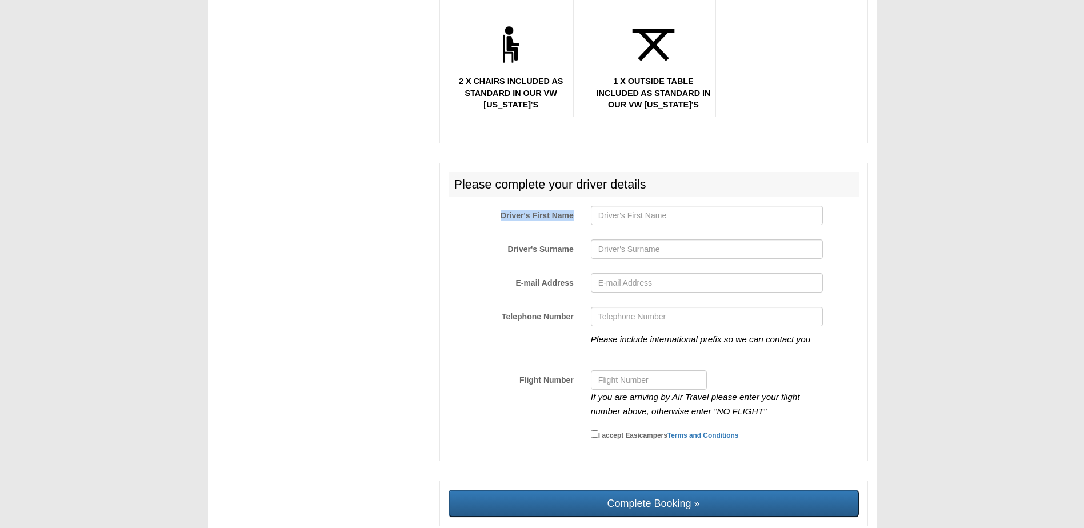
drag, startPoint x: 576, startPoint y: 206, endPoint x: 458, endPoint y: 199, distance: 118.4
click at [458, 206] on label "Driver's First Name" at bounding box center [511, 213] width 142 height 15
copy label "Driver's First Name"
click at [644, 206] on input "Driver's First Name" at bounding box center [707, 215] width 232 height 19
type input "Irma"
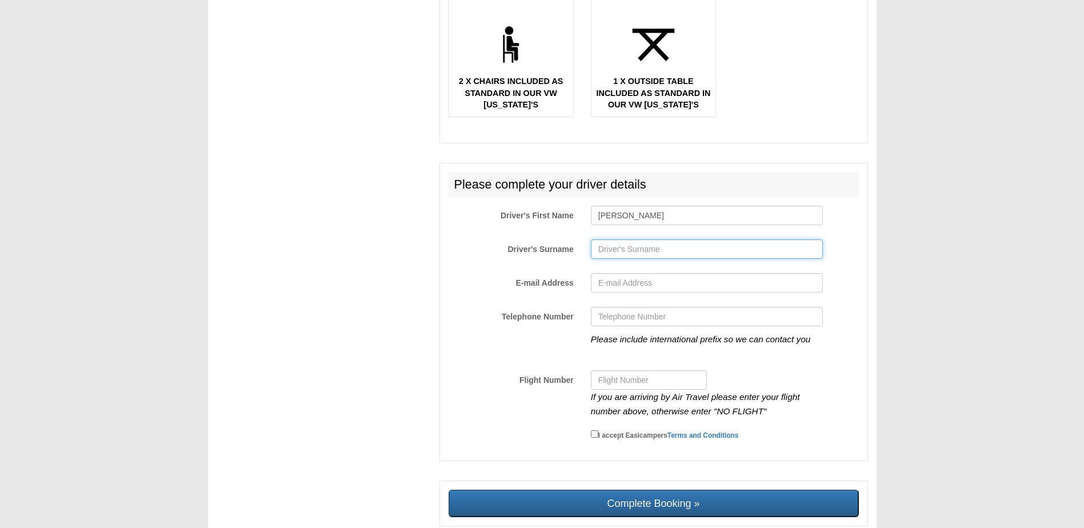
click at [607, 242] on input "Driver's Surname" at bounding box center [707, 248] width 232 height 19
type input "Pla é"
click at [605, 273] on input "E-mail Address" at bounding box center [707, 282] width 232 height 19
type input "irma.place18@gmail.com"
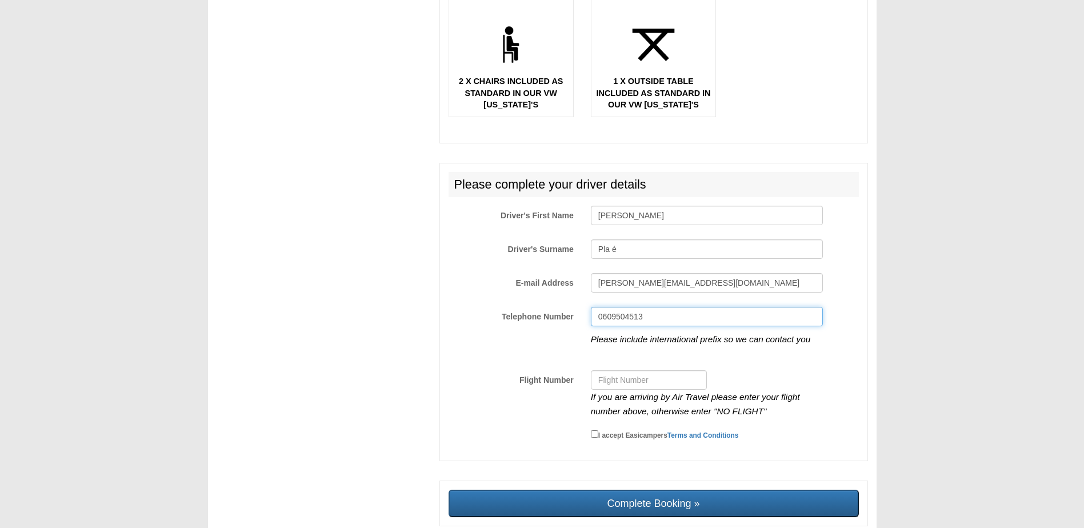
drag, startPoint x: 662, startPoint y: 310, endPoint x: 514, endPoint y: 305, distance: 147.5
click at [514, 307] on div "Telephone Number 0609504513 Please include international prefix so we can conta…" at bounding box center [653, 334] width 427 height 54
click at [682, 309] on input "irma.place18@gm" at bounding box center [707, 316] width 232 height 19
drag, startPoint x: 729, startPoint y: 308, endPoint x: 459, endPoint y: 304, distance: 269.7
click at [459, 307] on div "Telephone Number irma.place18@gm Please include international prefix so we can …" at bounding box center [653, 334] width 427 height 54
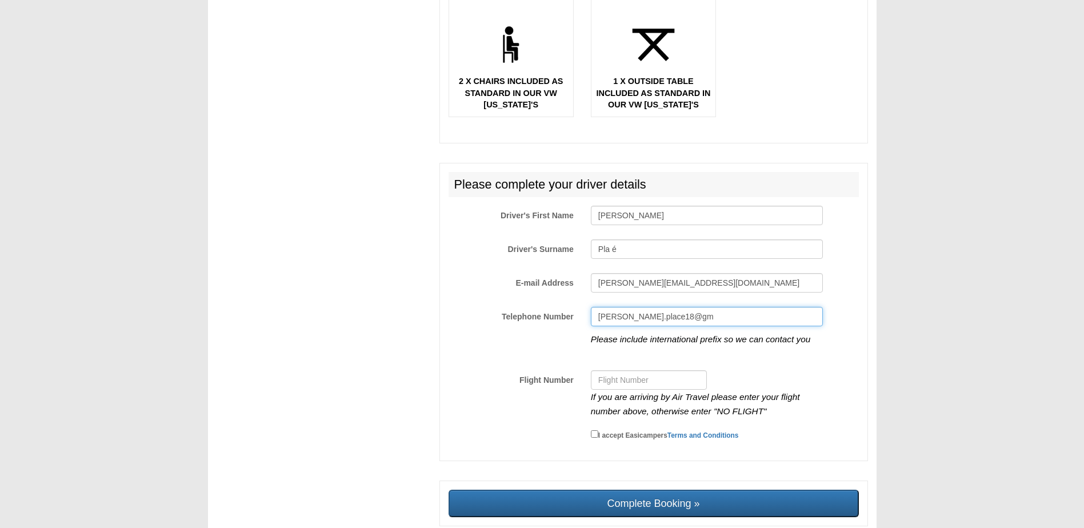
click at [648, 307] on input "irma.place18@gm" at bounding box center [707, 316] width 232 height 19
click at [702, 307] on input "irma.place18@gm" at bounding box center [707, 316] width 232 height 19
drag, startPoint x: 686, startPoint y: 271, endPoint x: 694, endPoint y: 271, distance: 8.0
click at [686, 273] on input "irma.place18@gmail.com" at bounding box center [707, 282] width 232 height 19
drag, startPoint x: 726, startPoint y: 271, endPoint x: 554, endPoint y: 295, distance: 173.6
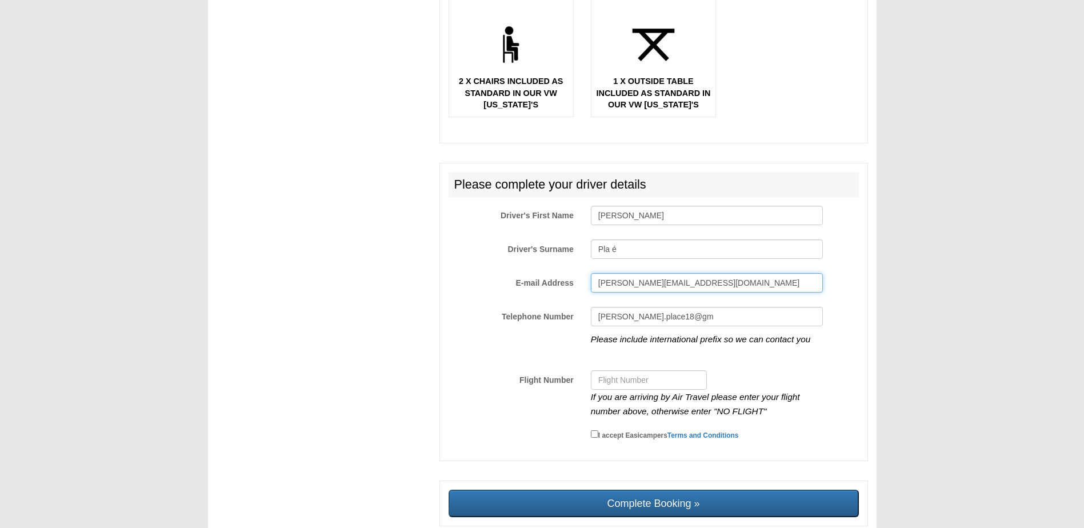
click at [507, 278] on div "E-mail Address irma.place18@gmail.com" at bounding box center [653, 285] width 427 height 25
click at [571, 309] on label "Telephone Number" at bounding box center [511, 314] width 142 height 15
click at [591, 309] on input "irma.place18@gm" at bounding box center [707, 316] width 232 height 19
drag, startPoint x: 643, startPoint y: 308, endPoint x: 448, endPoint y: 315, distance: 194.4
click at [468, 309] on div "Telephone Number irma.place18@gm Please include international prefix so we can …" at bounding box center [653, 334] width 427 height 54
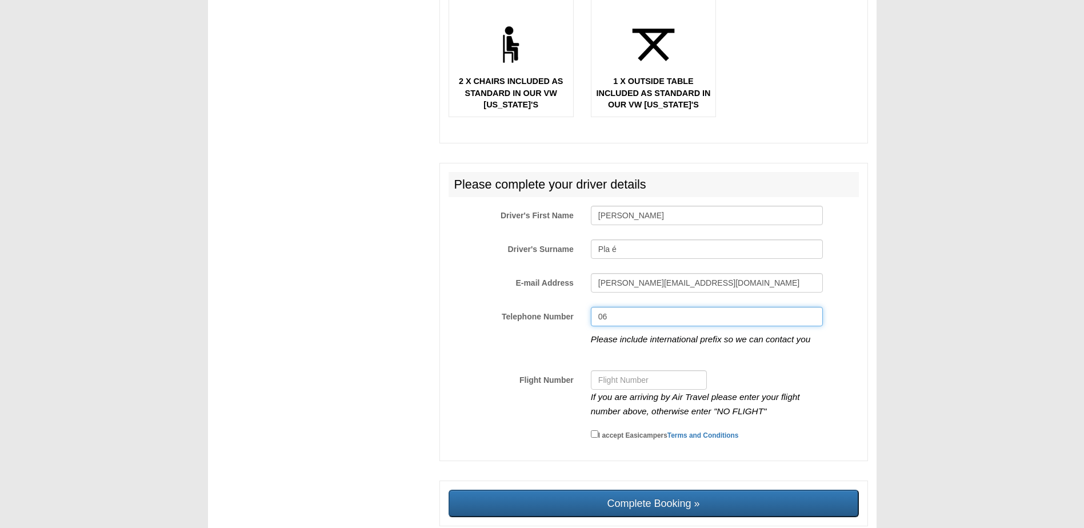
type input "0"
drag, startPoint x: 824, startPoint y: 330, endPoint x: 582, endPoint y: 331, distance: 242.8
click at [582, 331] on div "Please include international prefix so we can contact you" at bounding box center [706, 334] width 249 height 54
copy icon "Please include international prefix so we can contact you"
click at [634, 307] on input "Telephone Number" at bounding box center [707, 316] width 232 height 19
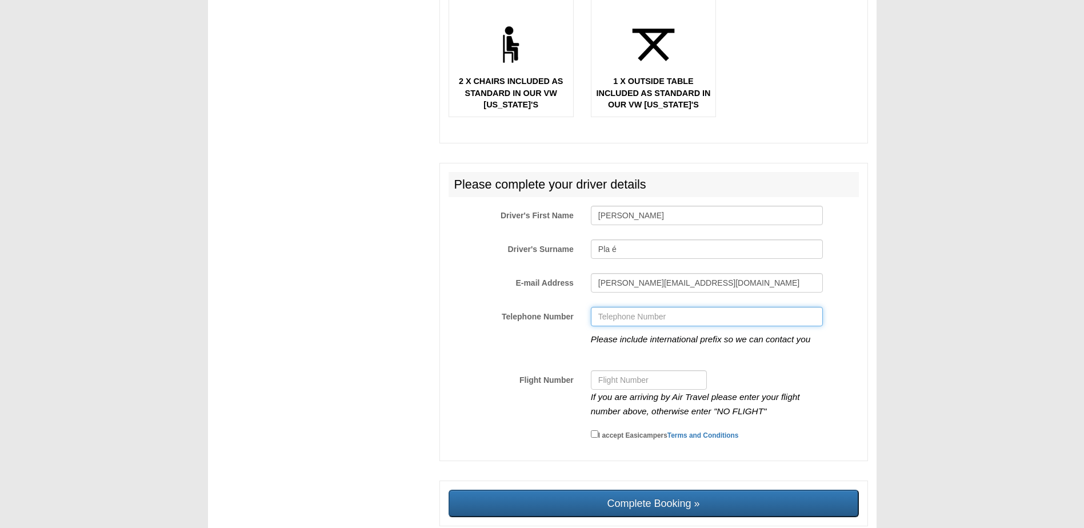
paste input "33 609504513"
type input "33 609504513"
click at [597, 428] on label "I accept Easicampers Terms and Conditions" at bounding box center [665, 434] width 148 height 13
click at [597, 430] on input "I accept Easicampers Terms and Conditions" at bounding box center [594, 433] width 7 height 7
checkbox input "true"
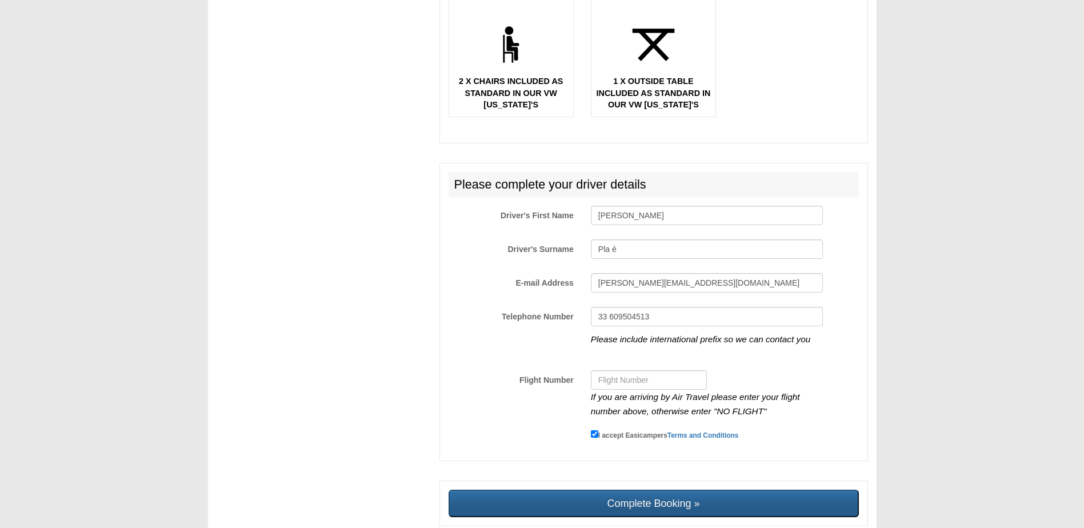
click at [677, 498] on input "Complete Booking »" at bounding box center [653, 503] width 410 height 27
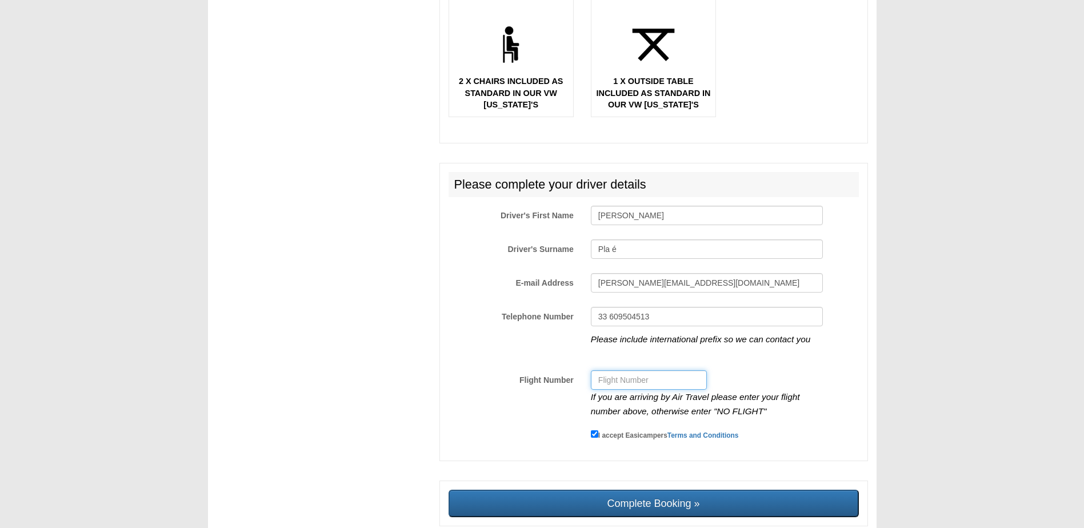
click at [655, 373] on input "Flight Number" at bounding box center [649, 379] width 116 height 19
type input "NO FLIGHT"
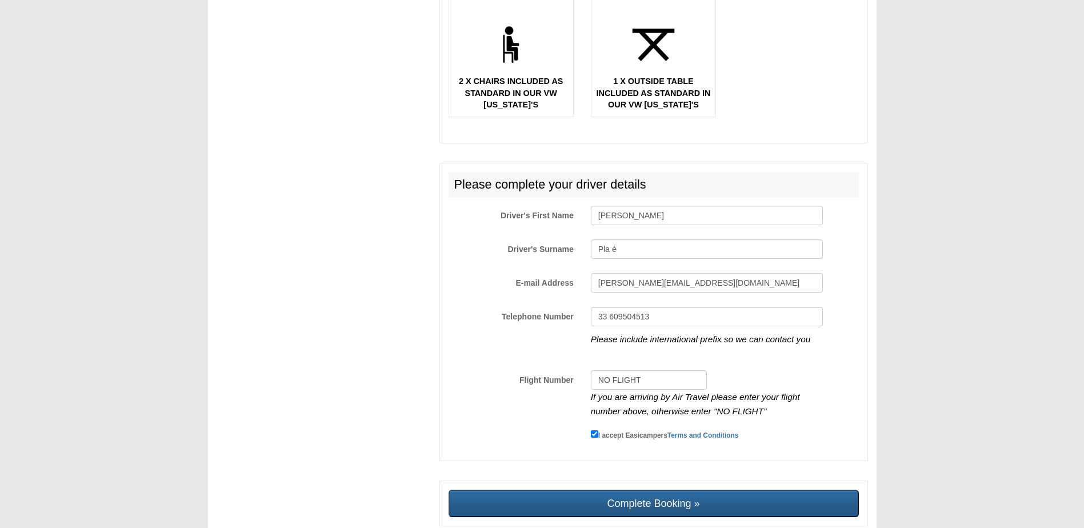
click at [664, 490] on input "Complete Booking »" at bounding box center [653, 503] width 410 height 27
type input "Sending, please wait..."
